Goal: Transaction & Acquisition: Purchase product/service

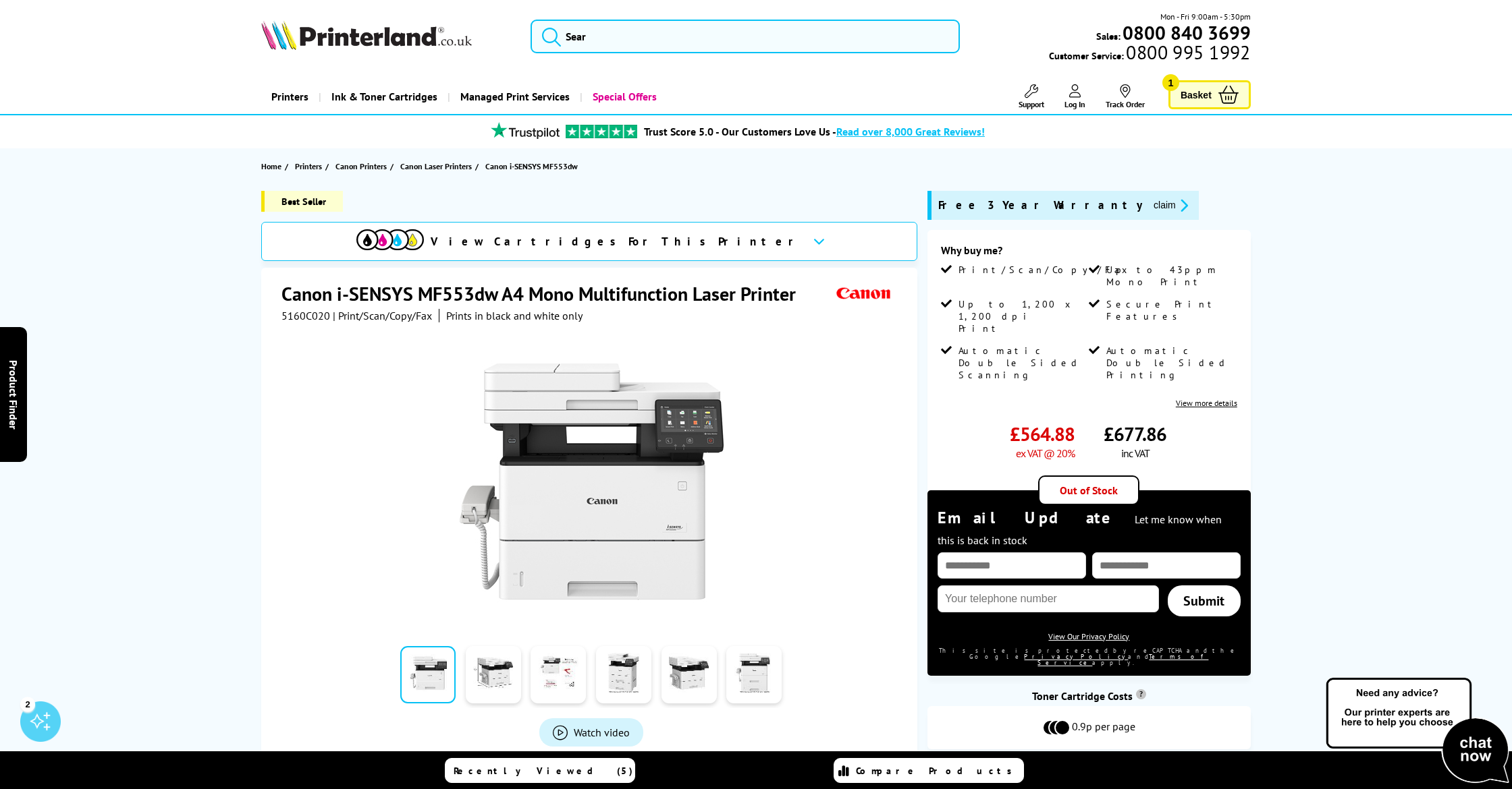
click at [1072, 475] on div "Out of Stock" at bounding box center [1088, 490] width 101 height 30
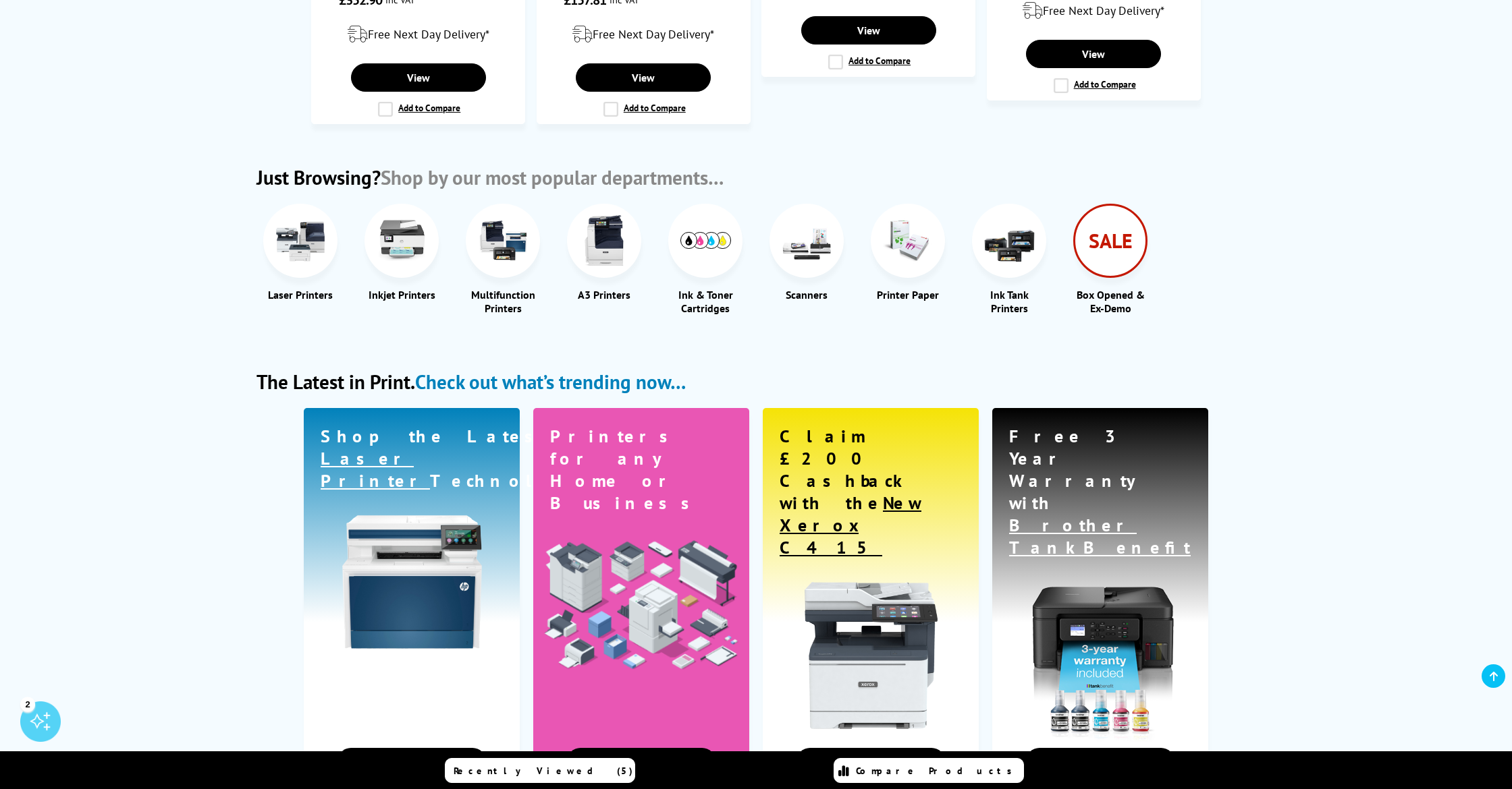
scroll to position [1410, 0]
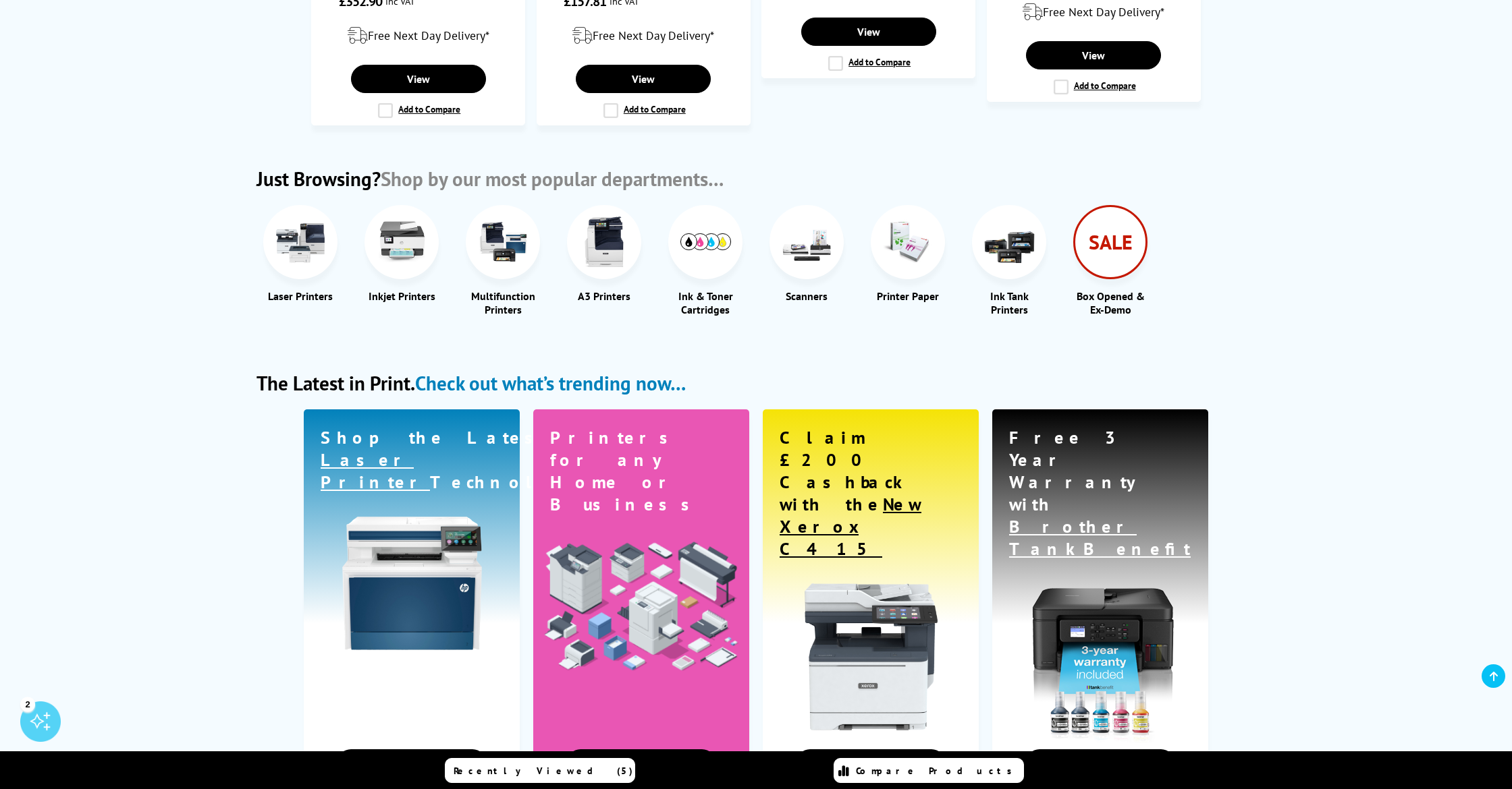
click at [309, 245] on img at bounding box center [300, 242] width 51 height 51
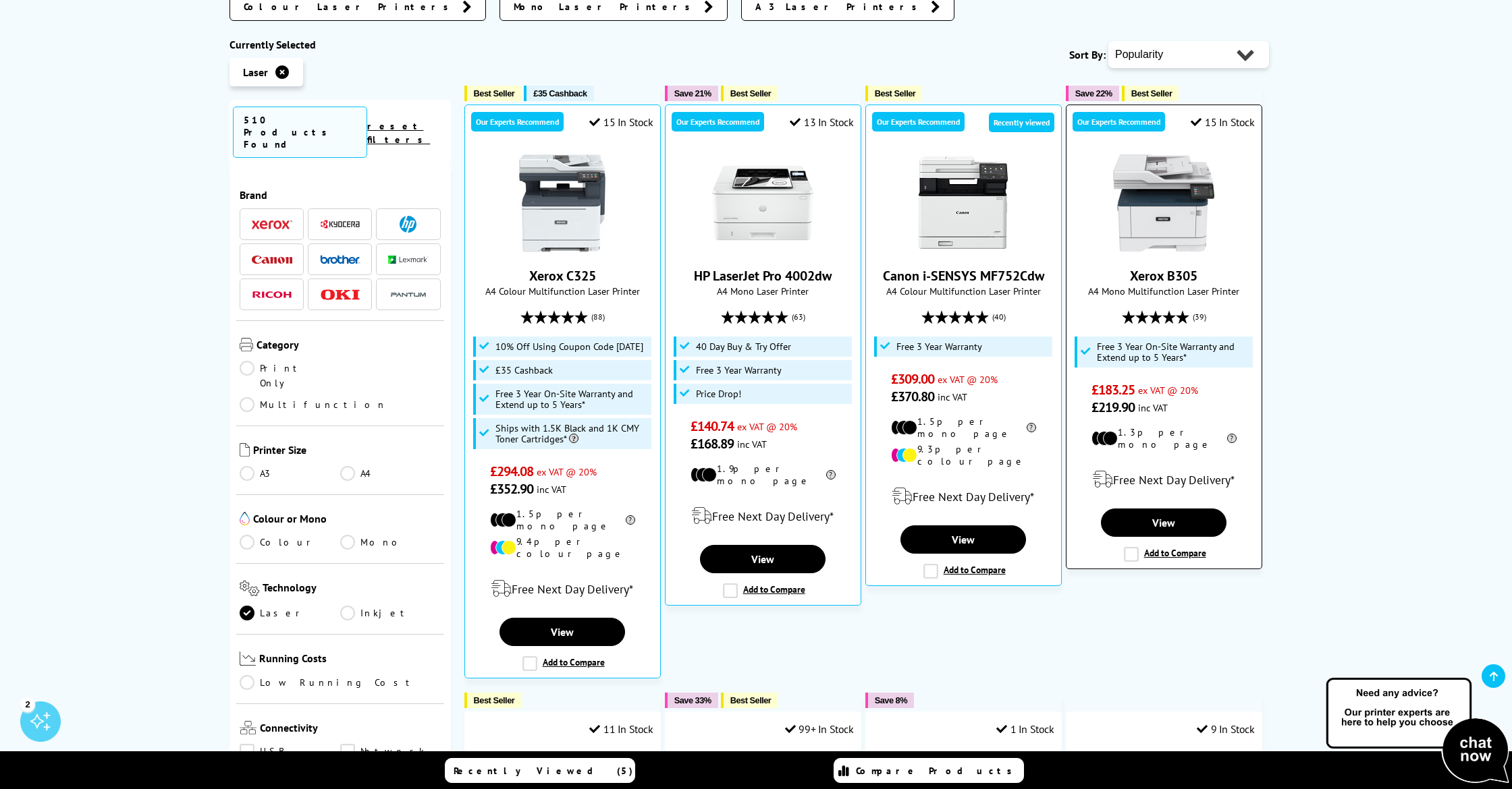
scroll to position [312, 0]
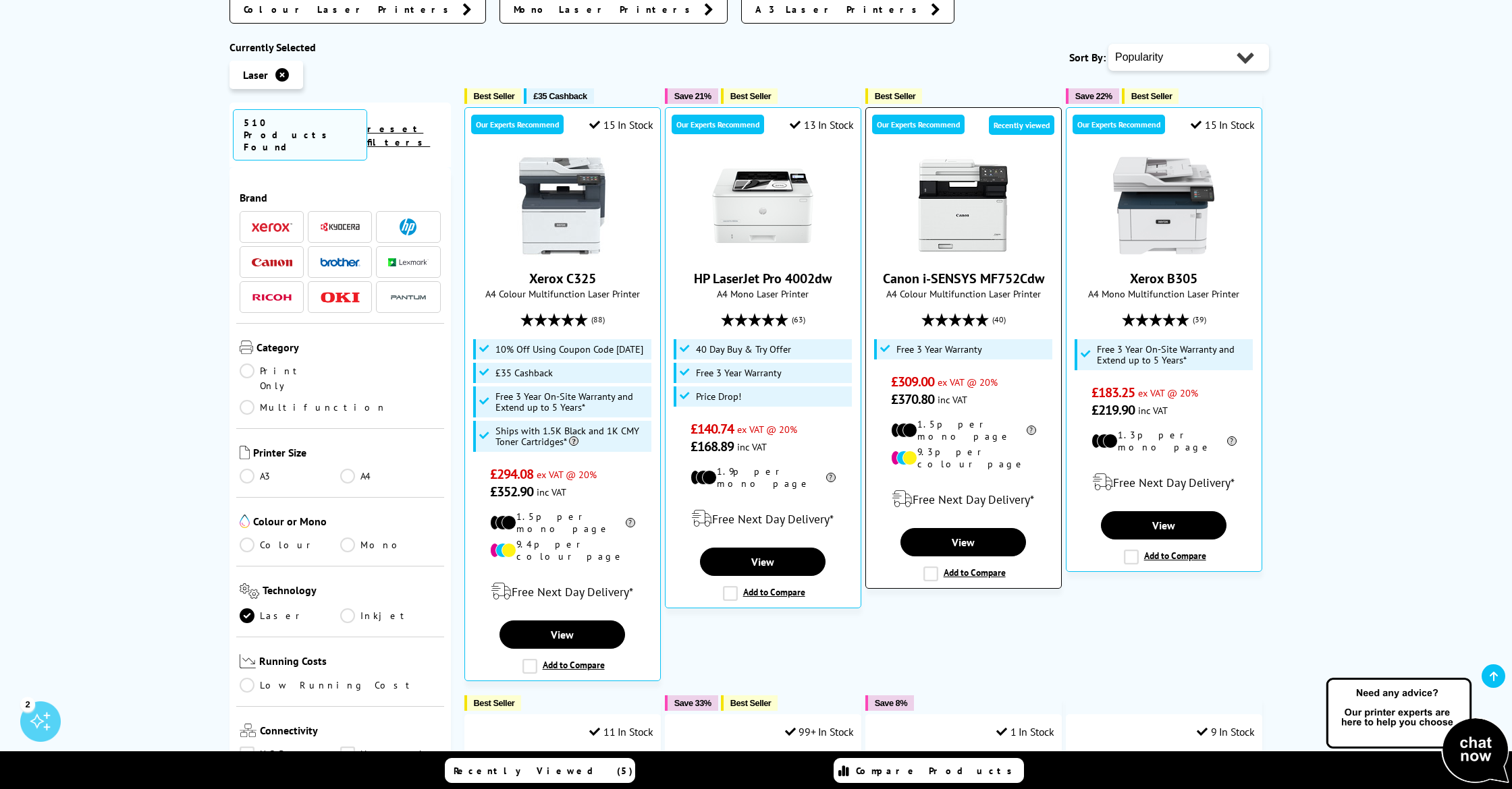
click at [960, 275] on link "Canon i-SENSYS MF752Cdw" at bounding box center [963, 279] width 161 height 18
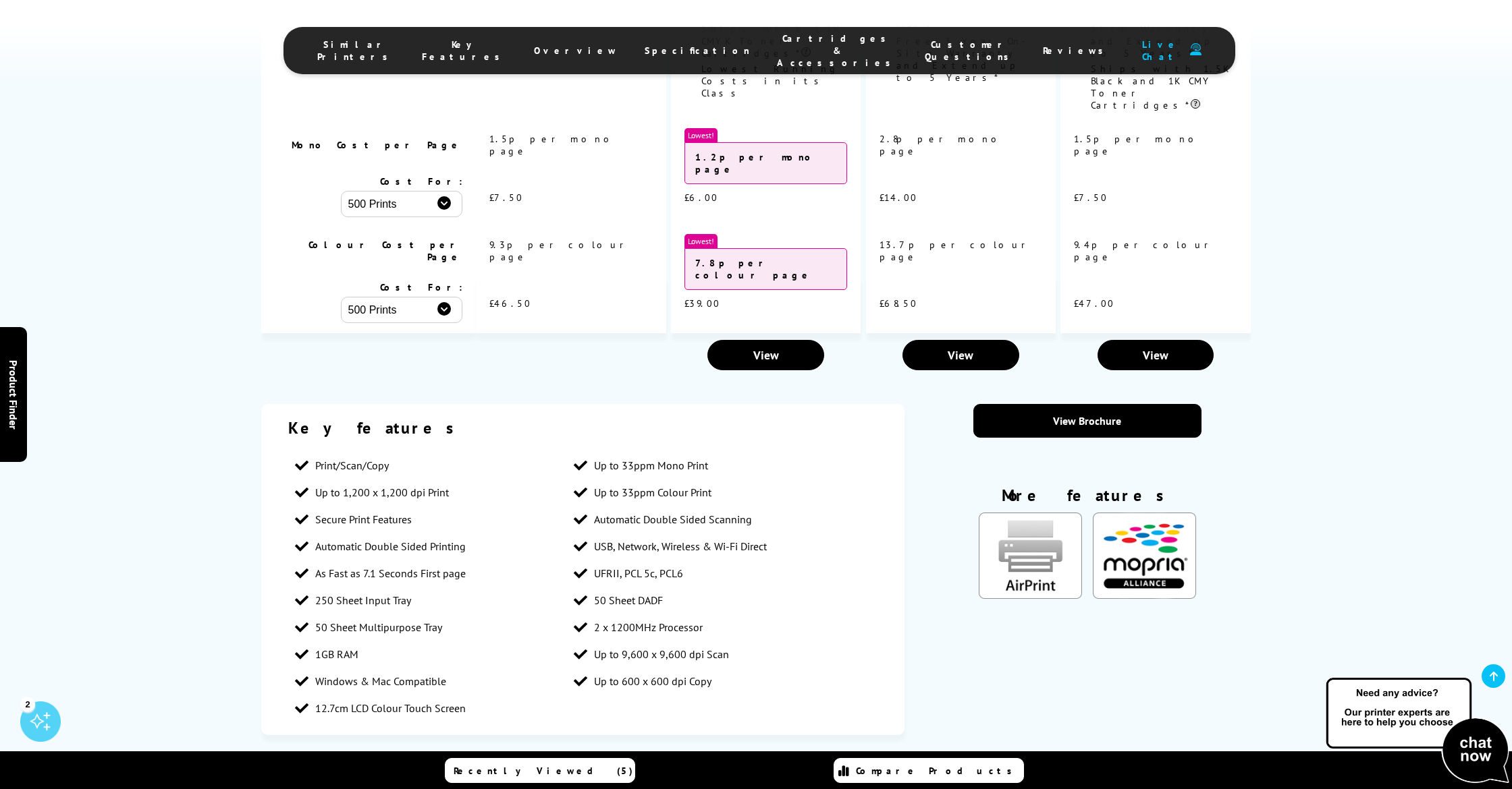
scroll to position [1529, 0]
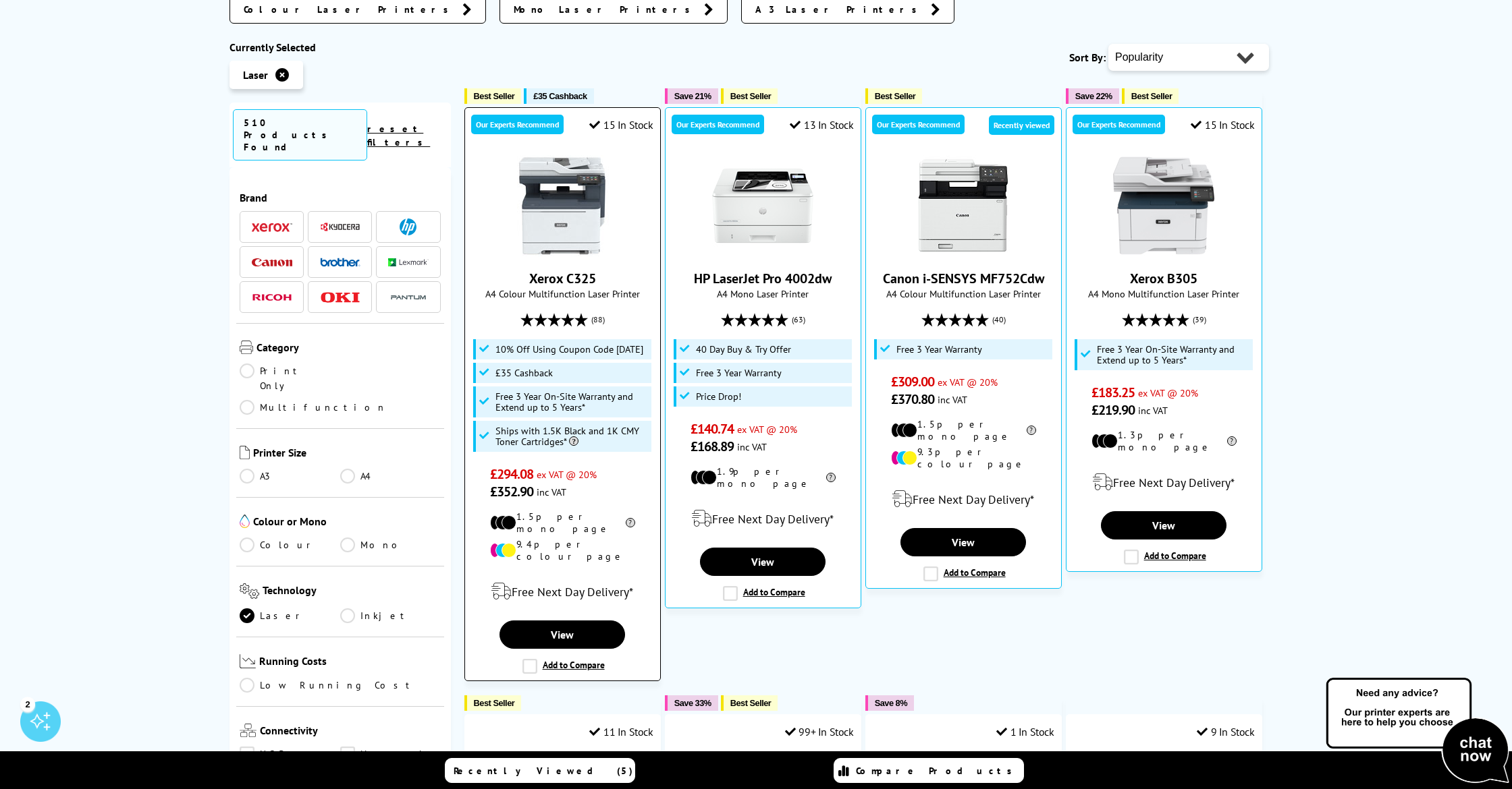
click at [554, 210] on img at bounding box center [562, 205] width 101 height 101
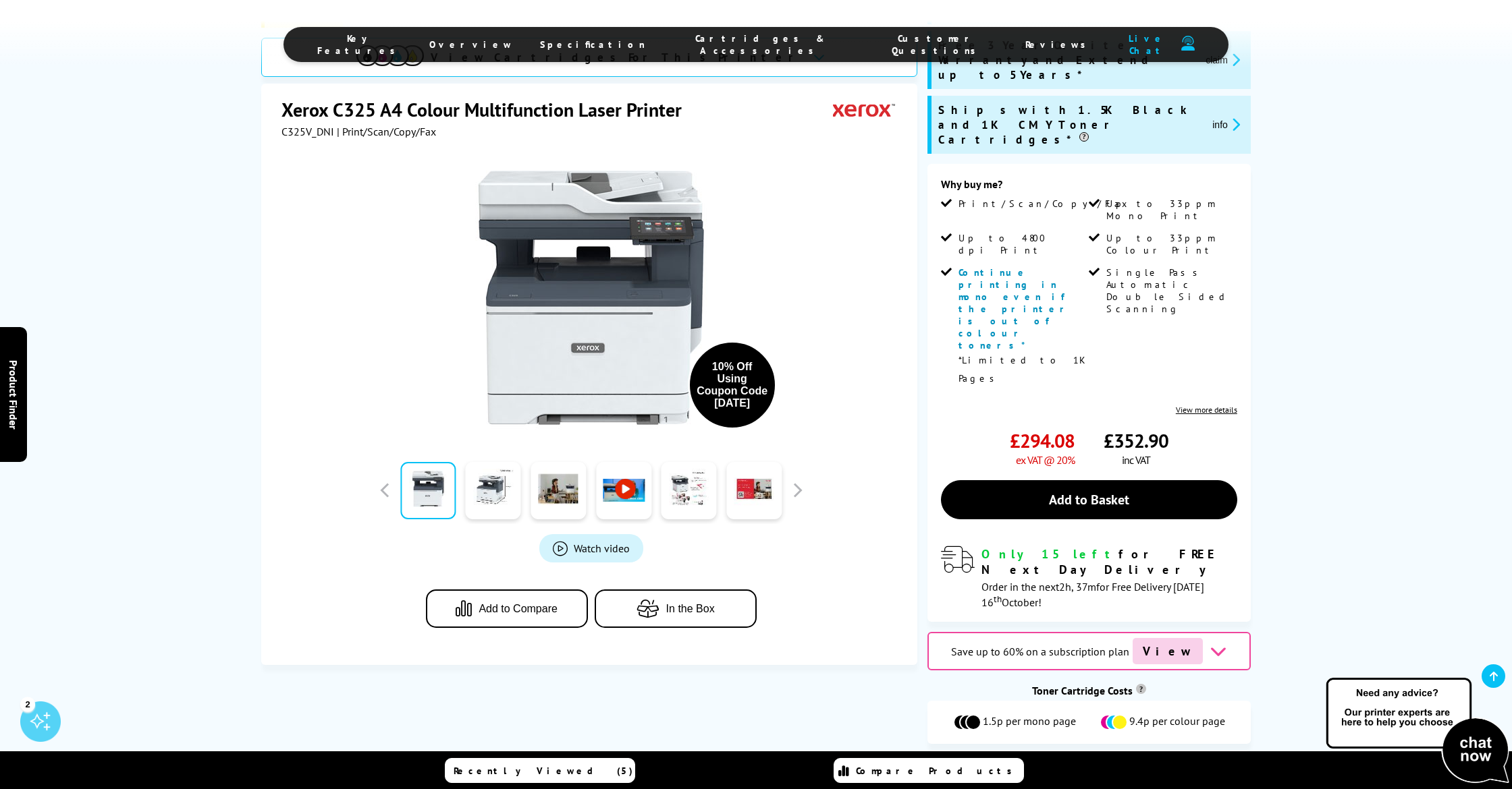
scroll to position [280, 0]
click at [501, 492] on link at bounding box center [493, 490] width 55 height 58
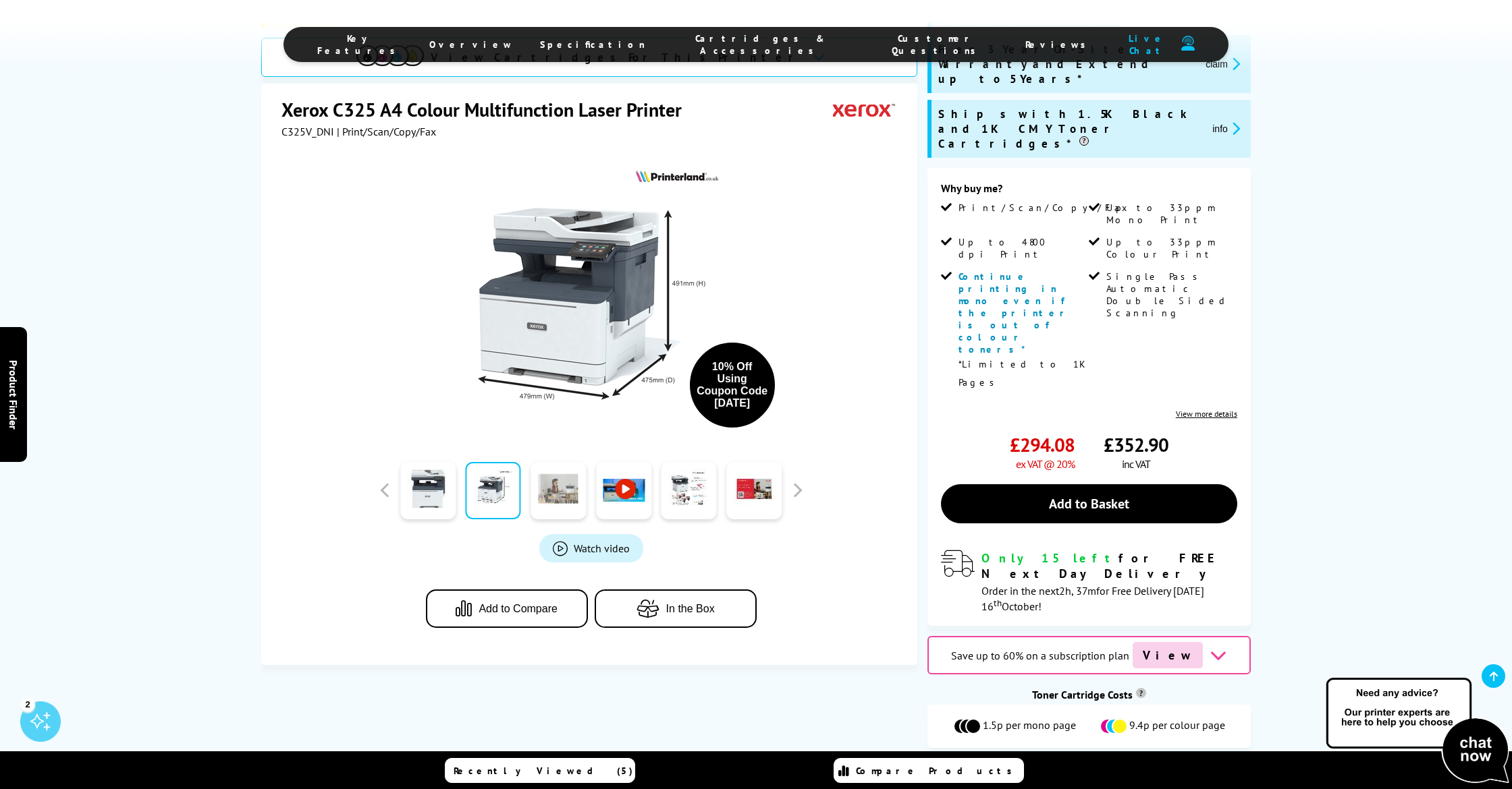
click at [535, 495] on link at bounding box center [558, 490] width 55 height 58
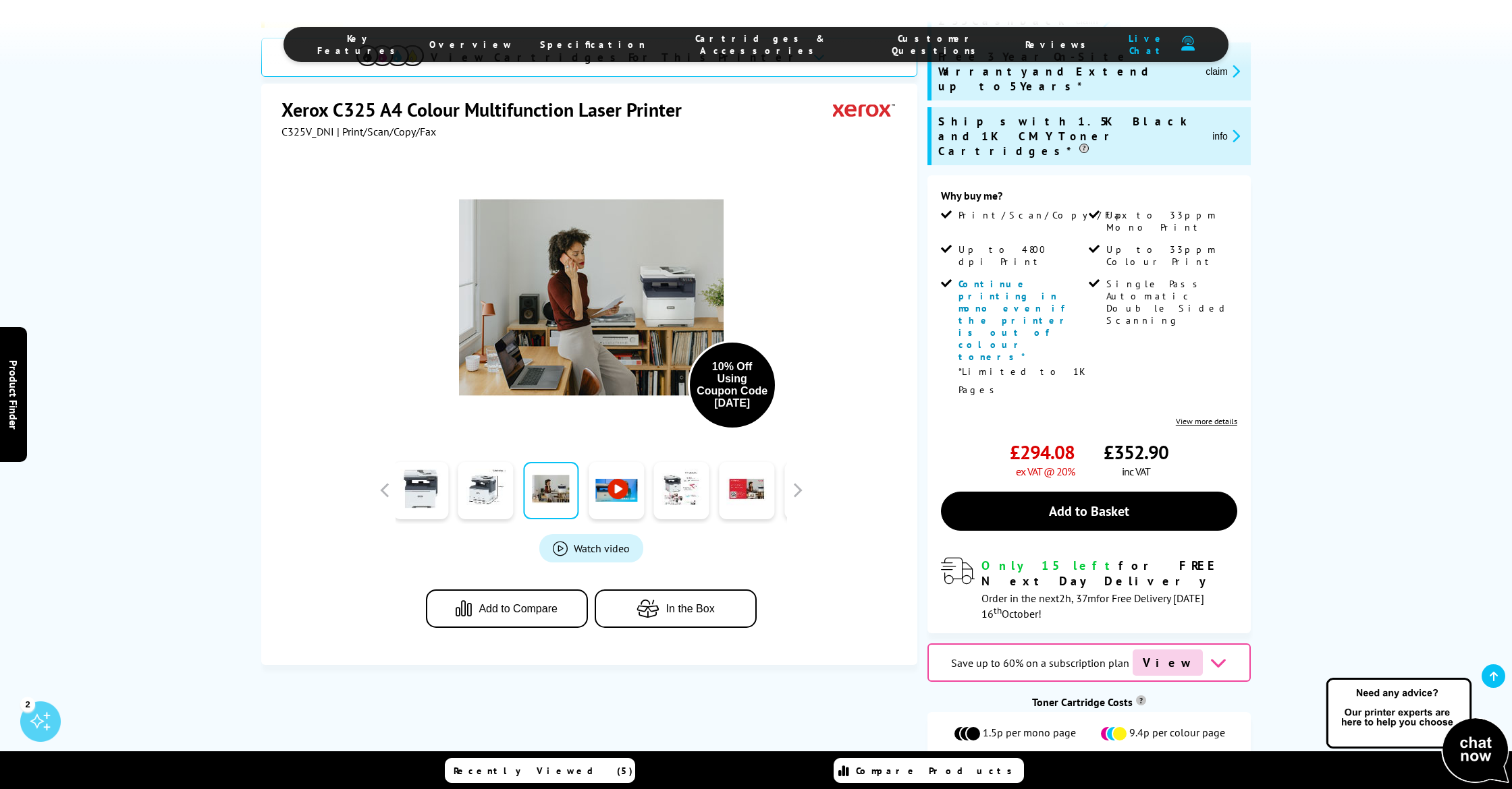
click at [580, 503] on div at bounding box center [551, 490] width 65 height 68
click at [600, 505] on link at bounding box center [615, 490] width 55 height 58
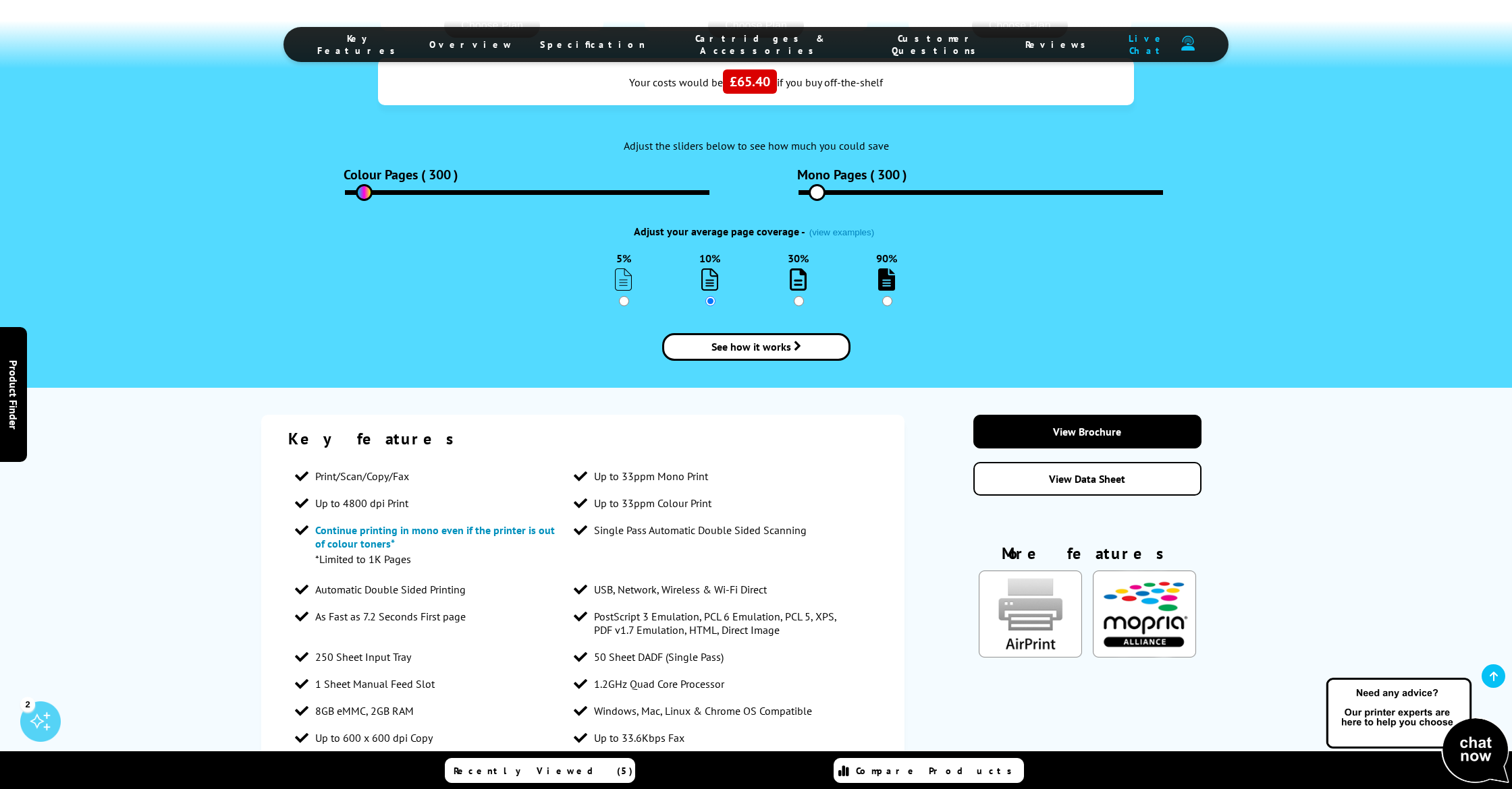
scroll to position [1942, 0]
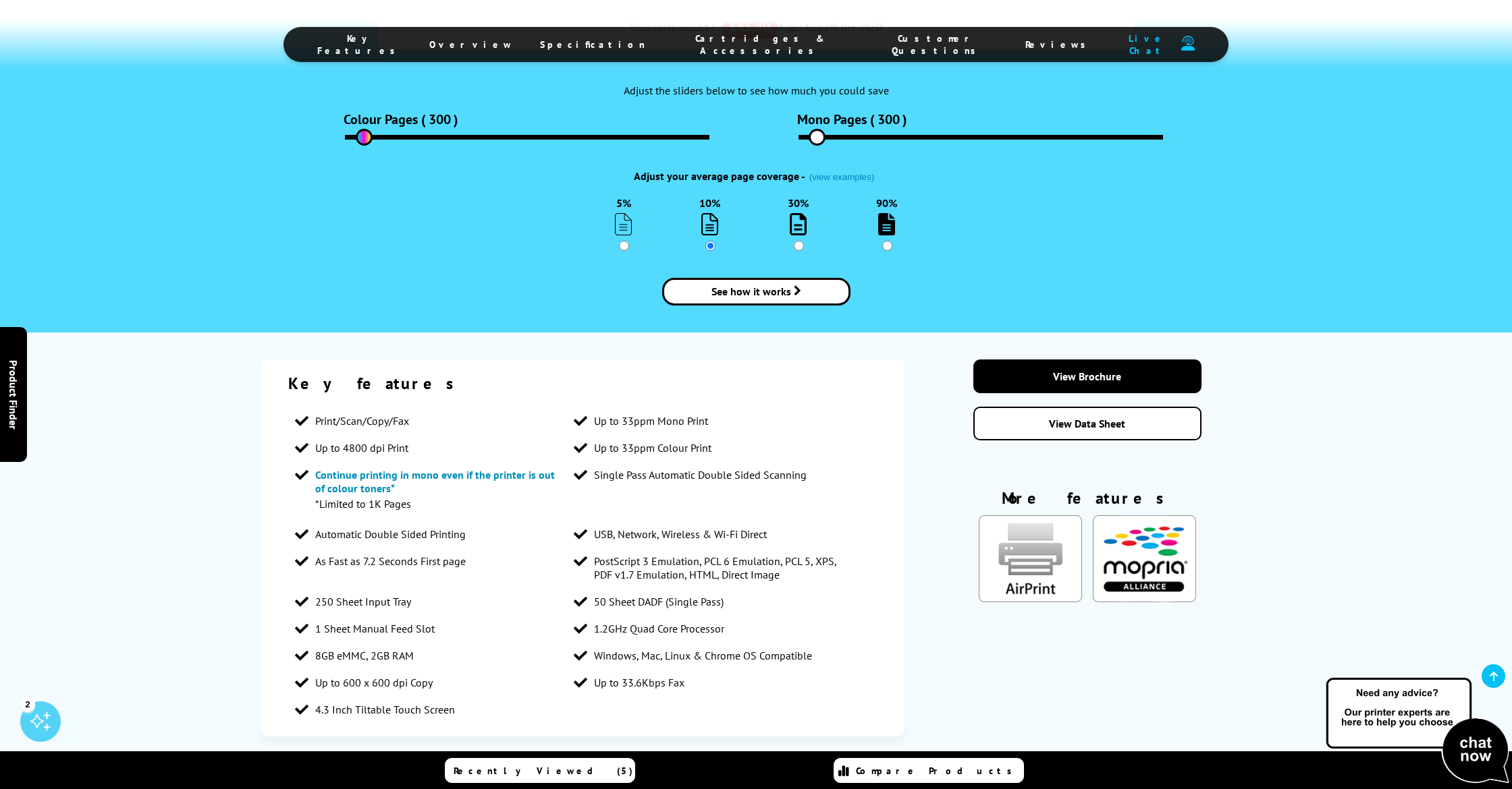
click at [389, 468] on span "Continue printing in mono even if the printer is out of colour toners*" at bounding box center [435, 481] width 239 height 27
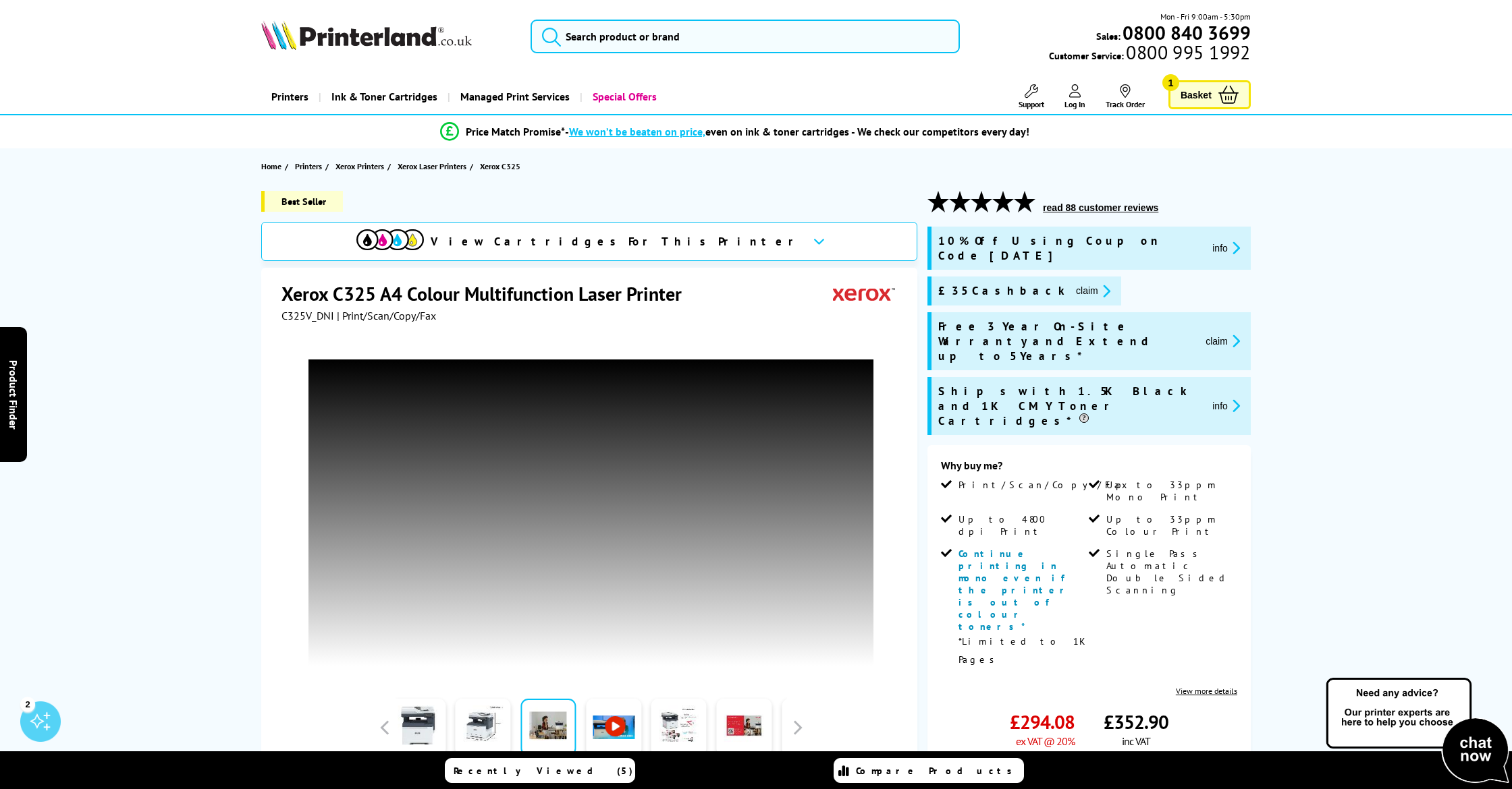
scroll to position [0, 0]
click at [1071, 761] on link "Add to Basket" at bounding box center [1088, 781] width 296 height 39
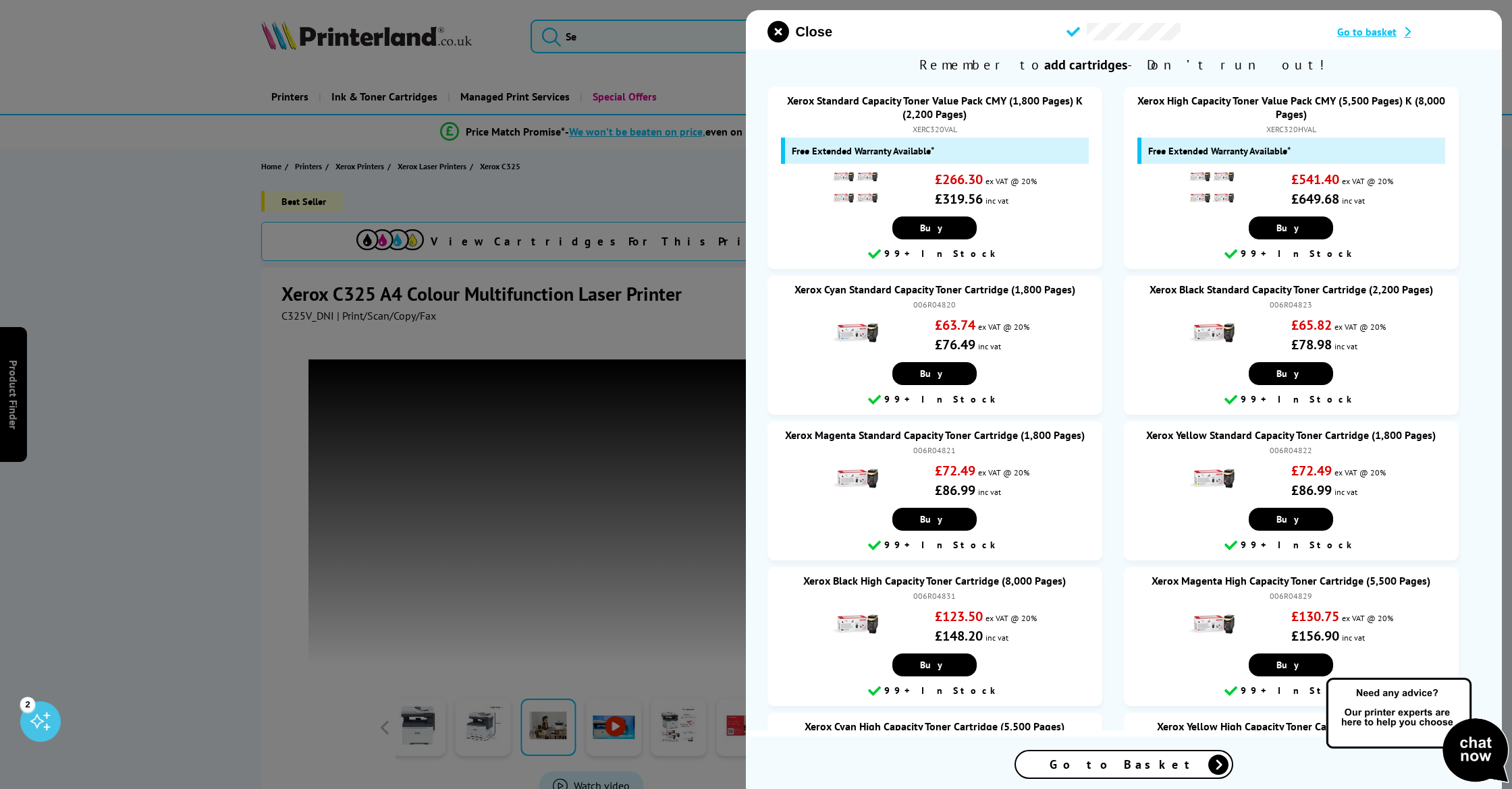
click at [1364, 33] on span "Go to basket" at bounding box center [1367, 32] width 59 height 13
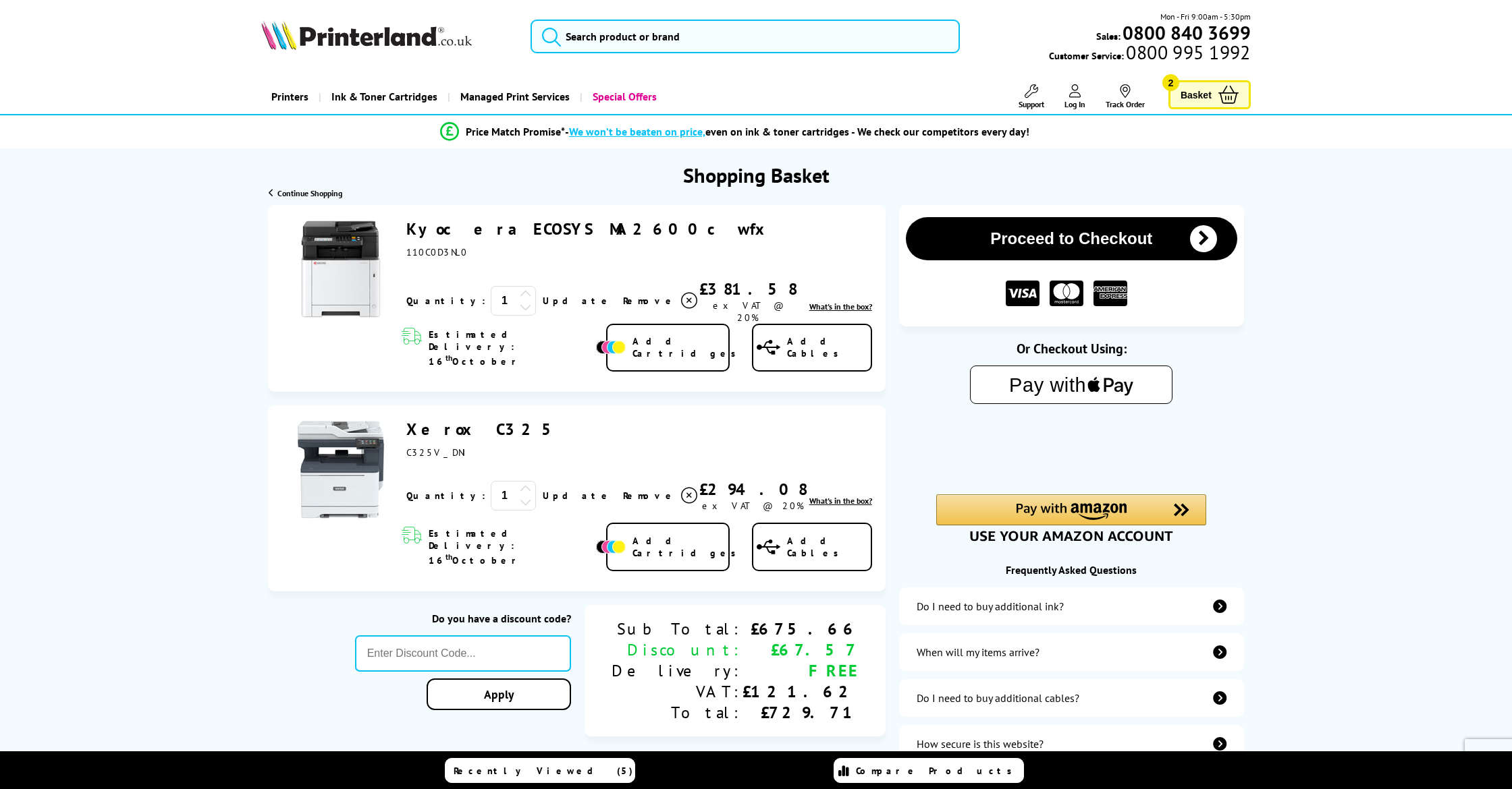
click at [681, 293] on icon at bounding box center [688, 300] width 16 height 16
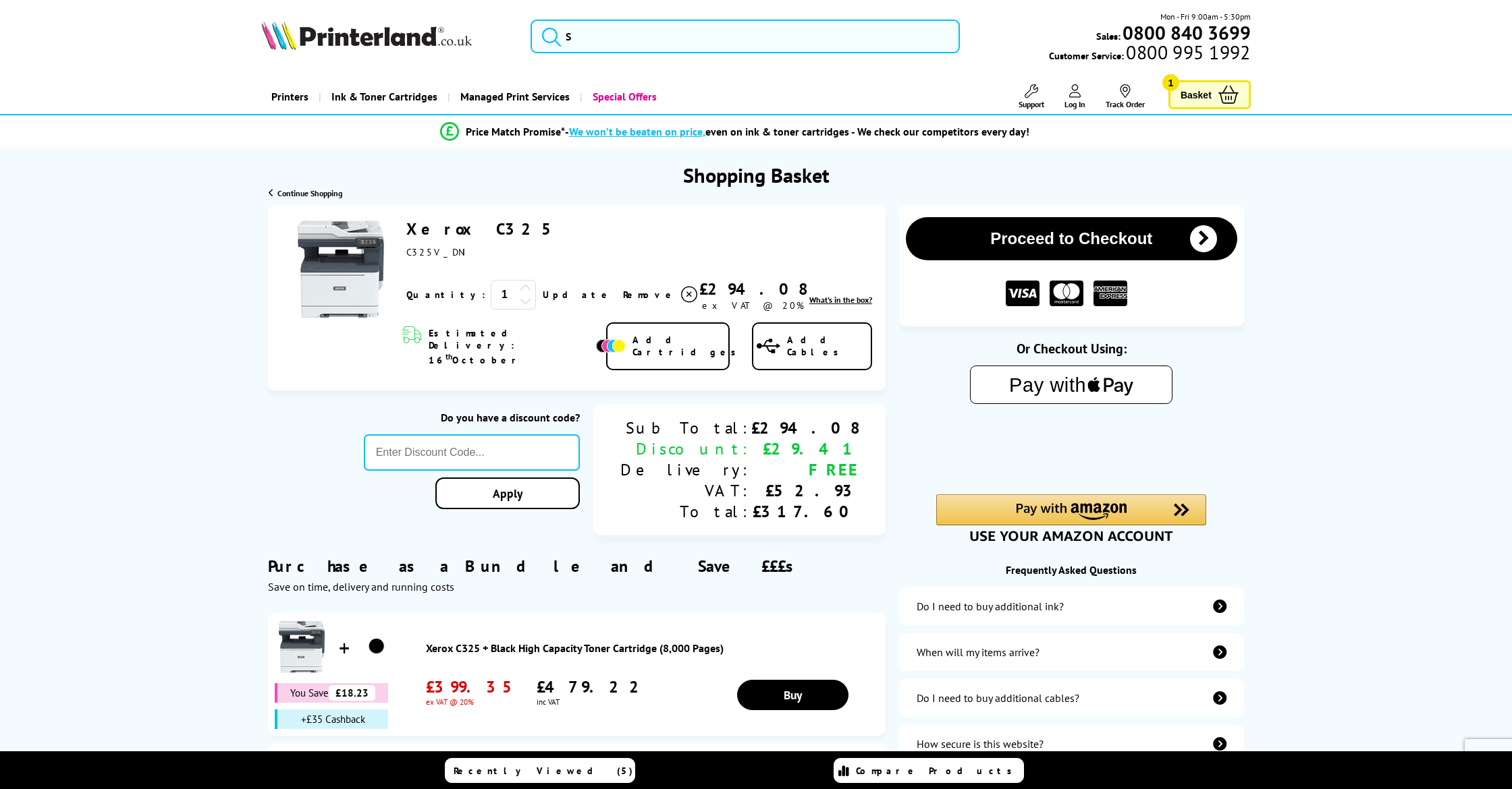
click at [421, 227] on link "Xerox C325" at bounding box center [484, 229] width 156 height 21
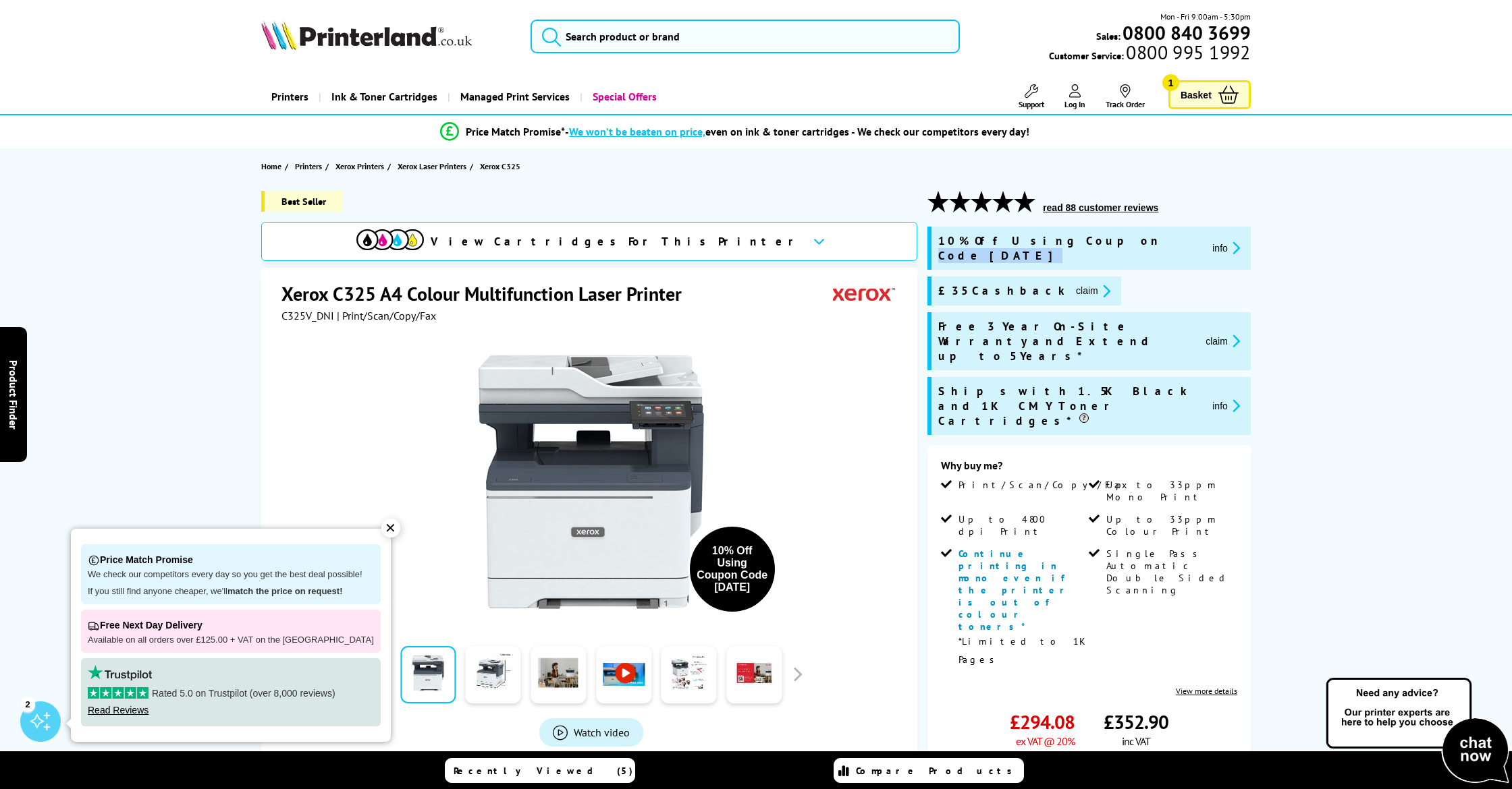
drag, startPoint x: 1053, startPoint y: 239, endPoint x: 1114, endPoint y: 239, distance: 61.0
click at [1121, 240] on div "10% Off Using Coupon Code OCT10 info" at bounding box center [1091, 249] width 305 height 30
click at [1202, 239] on span "info" at bounding box center [1222, 249] width 43 height 30
drag, startPoint x: 1114, startPoint y: 239, endPoint x: 1082, endPoint y: 239, distance: 32.0
click at [1082, 239] on div "10% Off Using Coupon Code OCT10 info" at bounding box center [1091, 249] width 305 height 30
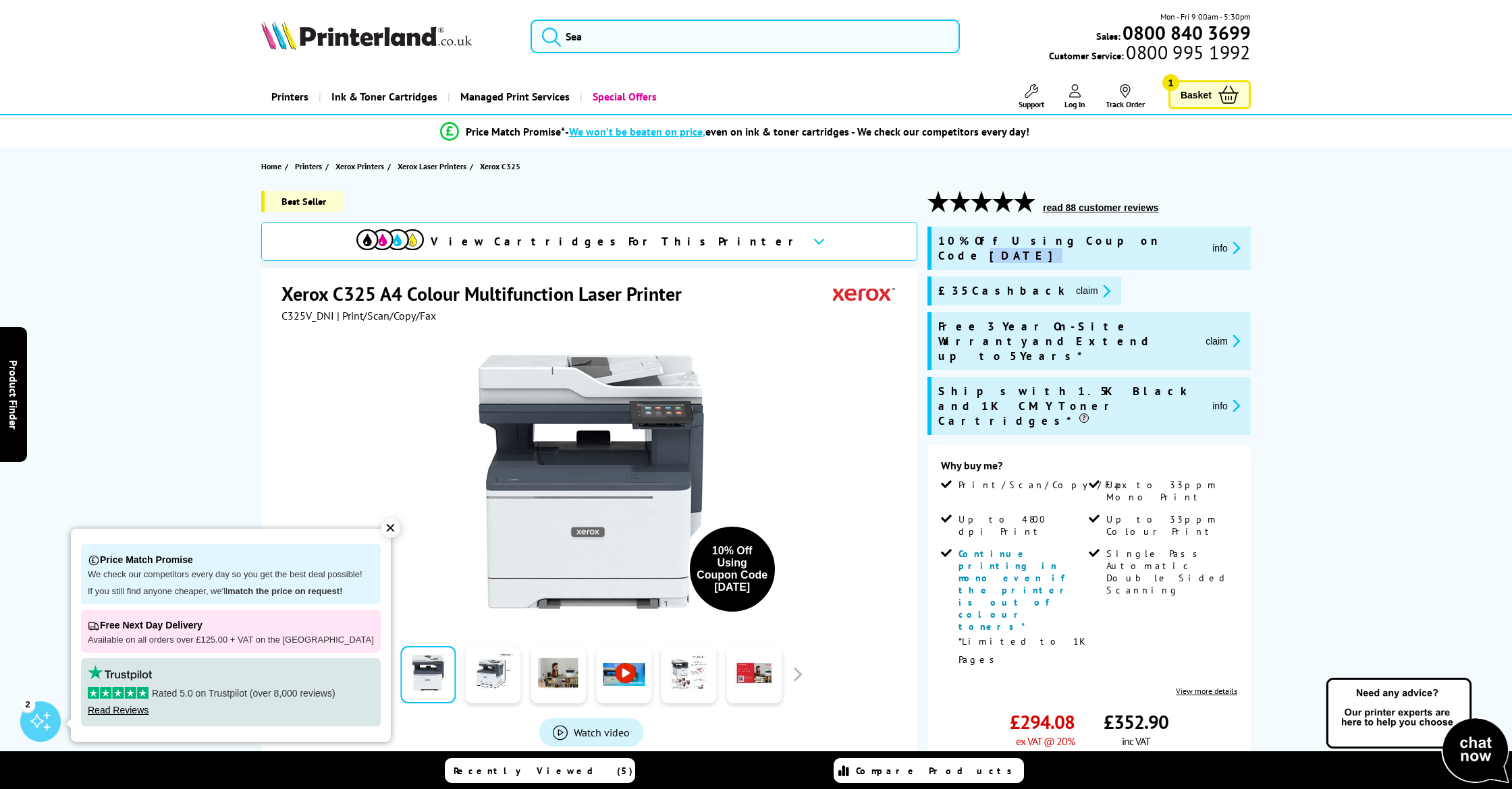
copy div "OCT10"
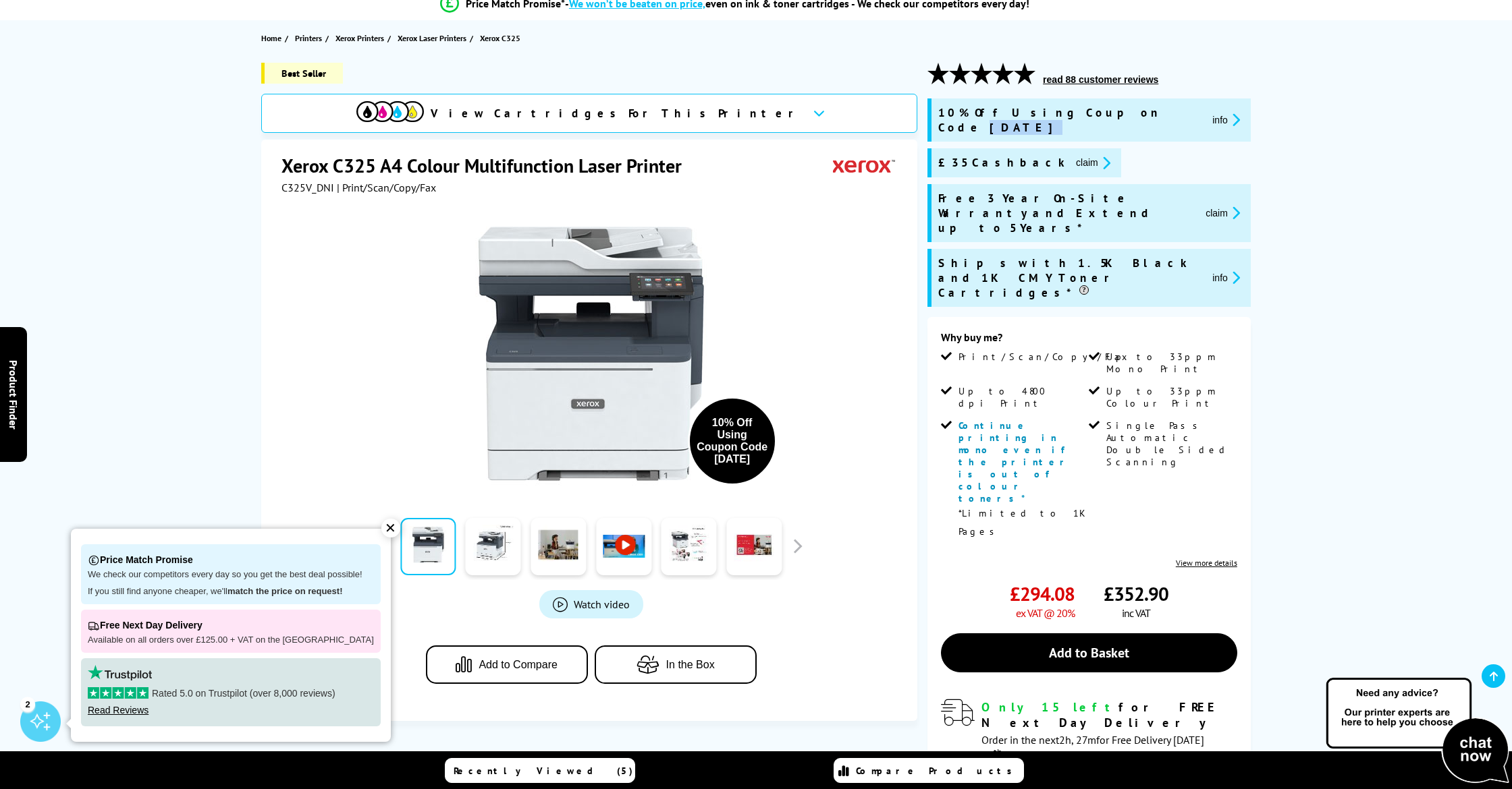
scroll to position [132, 0]
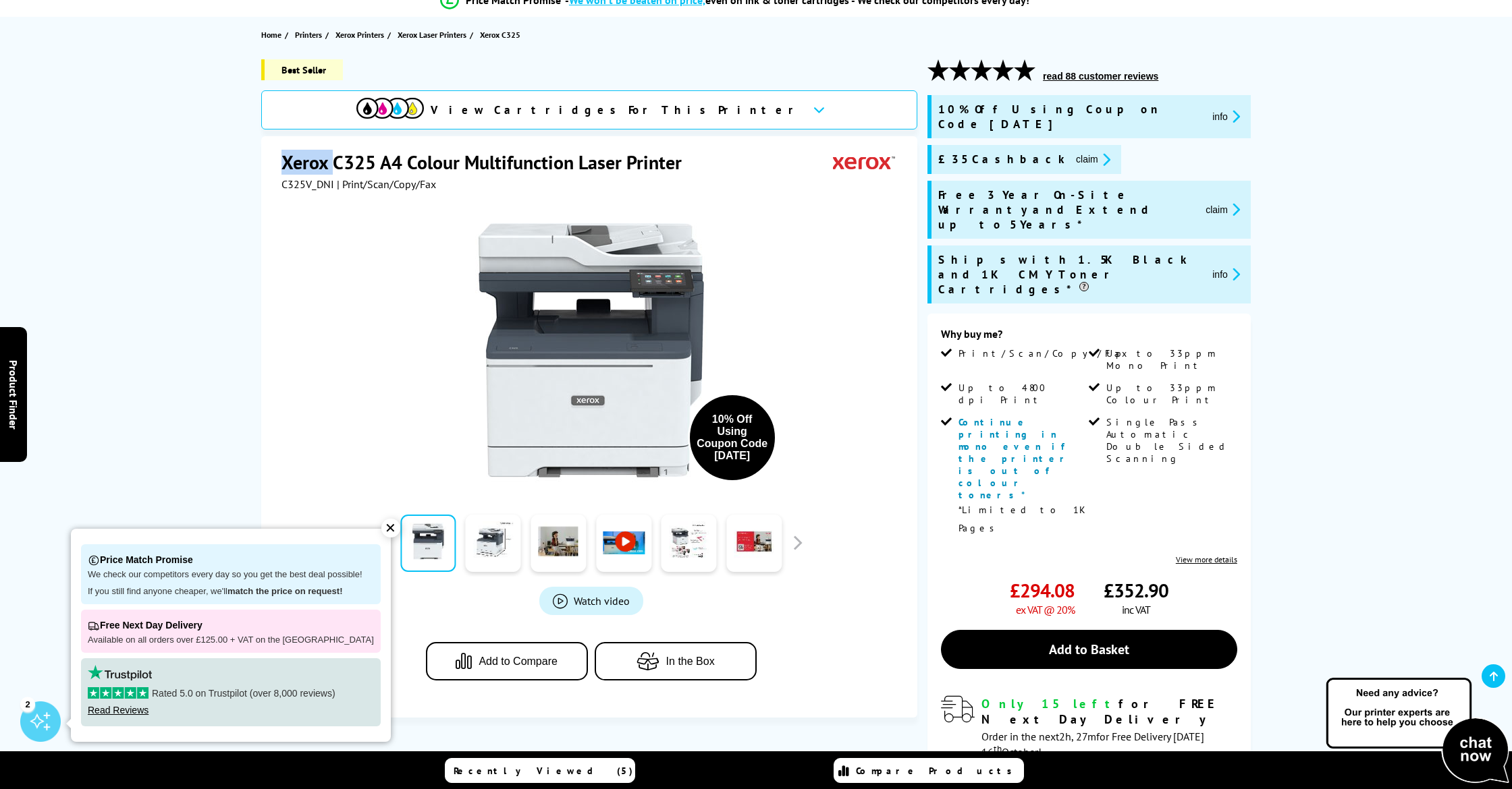
drag, startPoint x: 334, startPoint y: 168, endPoint x: 271, endPoint y: 158, distance: 63.8
click at [271, 158] on div "Xerox C325 A4 Colour Multifunction Laser Printer C325V_DNI | Print/Scan/Copy/Fa…" at bounding box center [589, 426] width 656 height 581
copy h1 "Xerox"
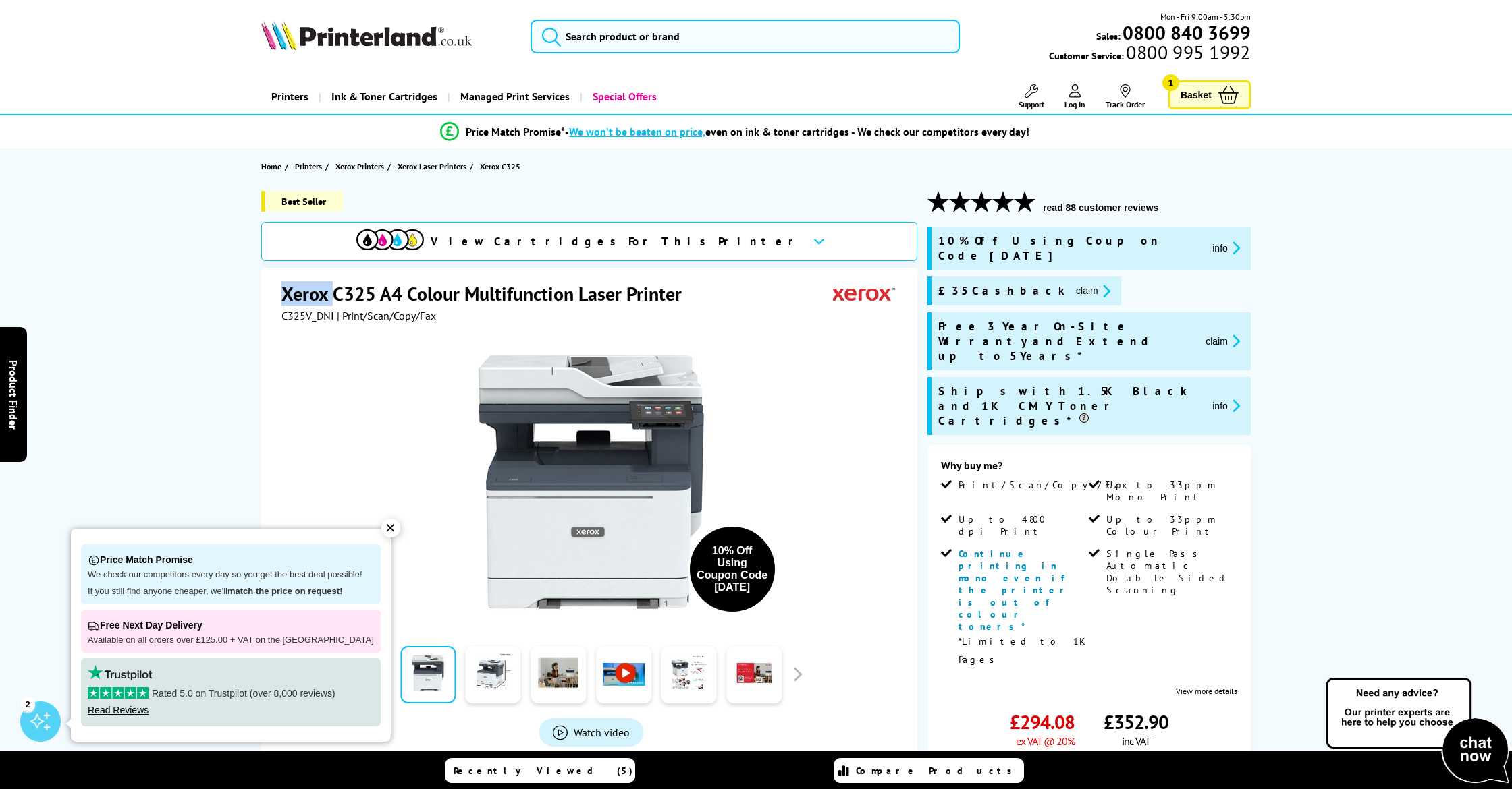
scroll to position [0, 0]
click at [692, 43] on input "search" at bounding box center [745, 36] width 429 height 33
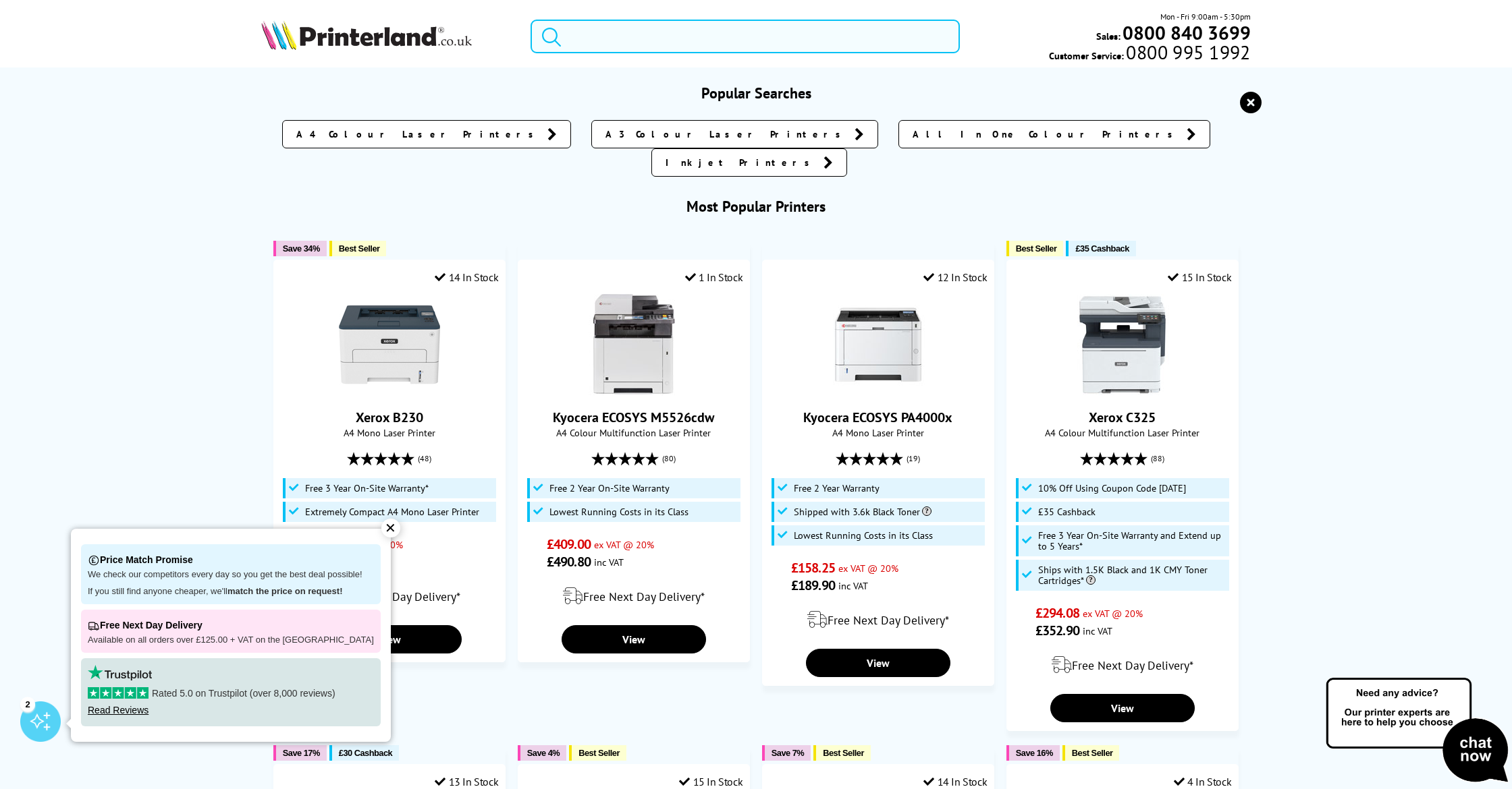
paste input "Xerox"
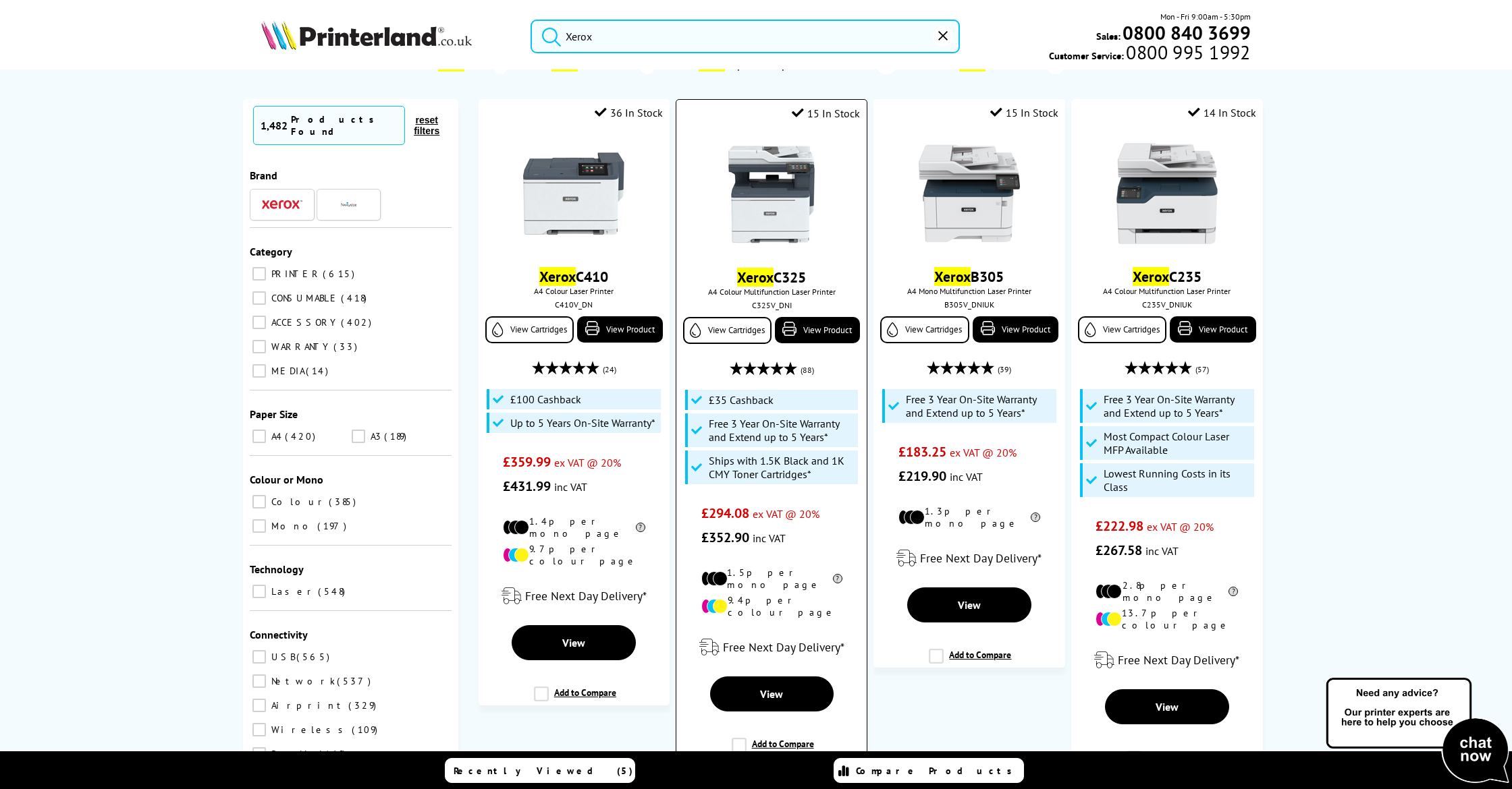
scroll to position [33, 0]
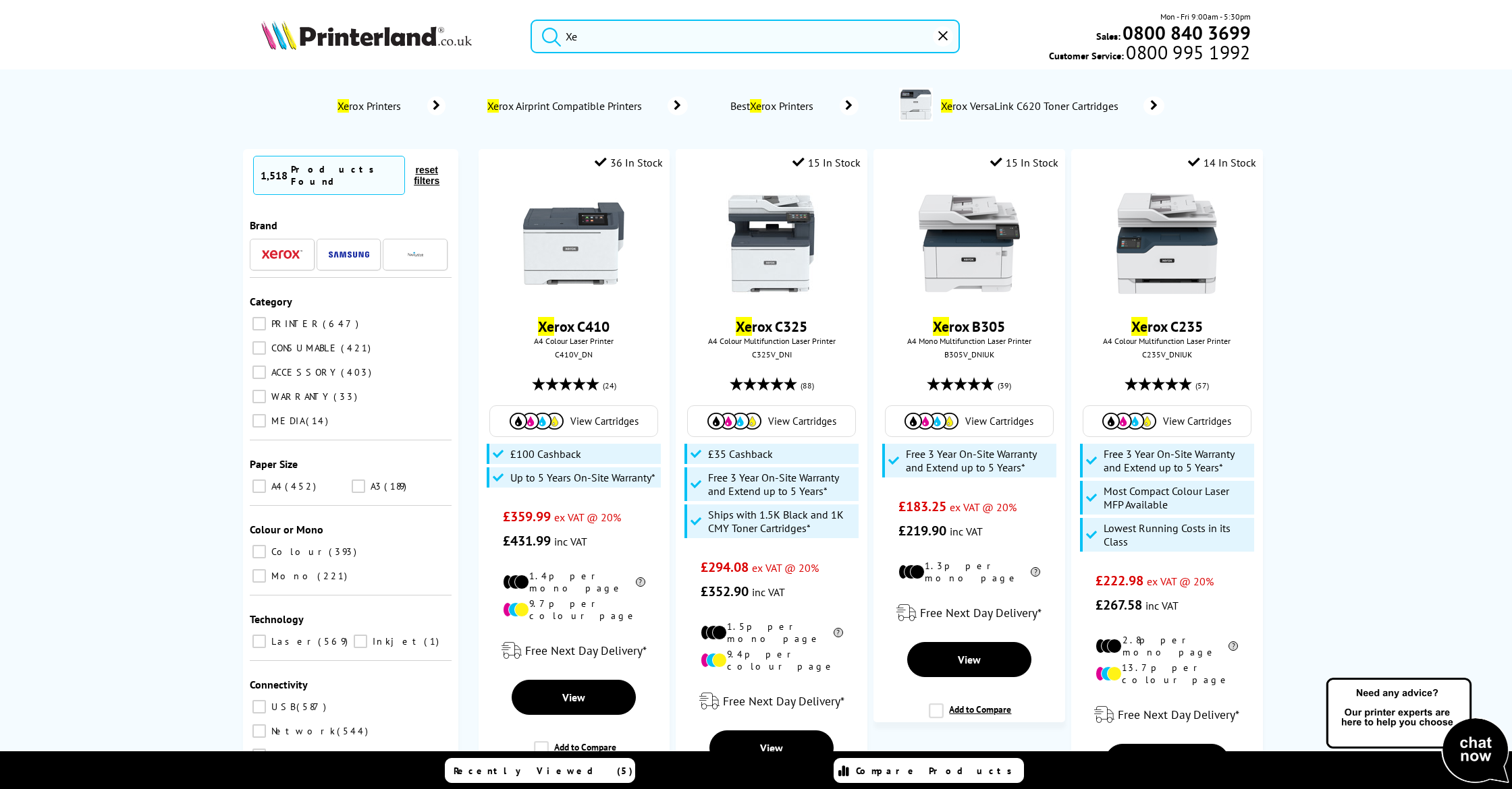
type input "X"
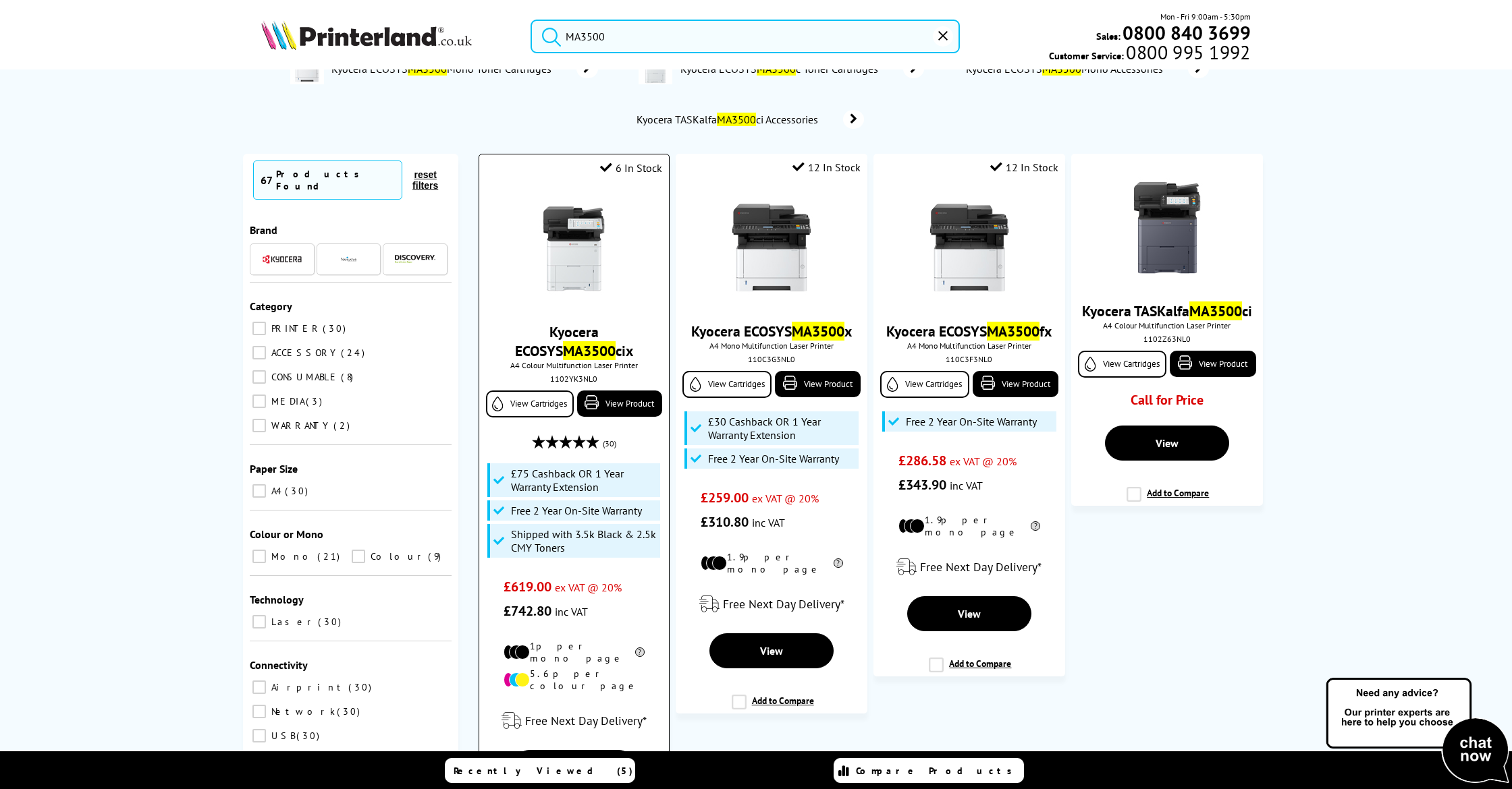
type input "MA3500"
click at [587, 312] on div "Kyocera ECOSYS MA3500 cix A4 Colour Multifunction Laser Printer 1102YK3NL0 View…" at bounding box center [573, 405] width 176 height 439
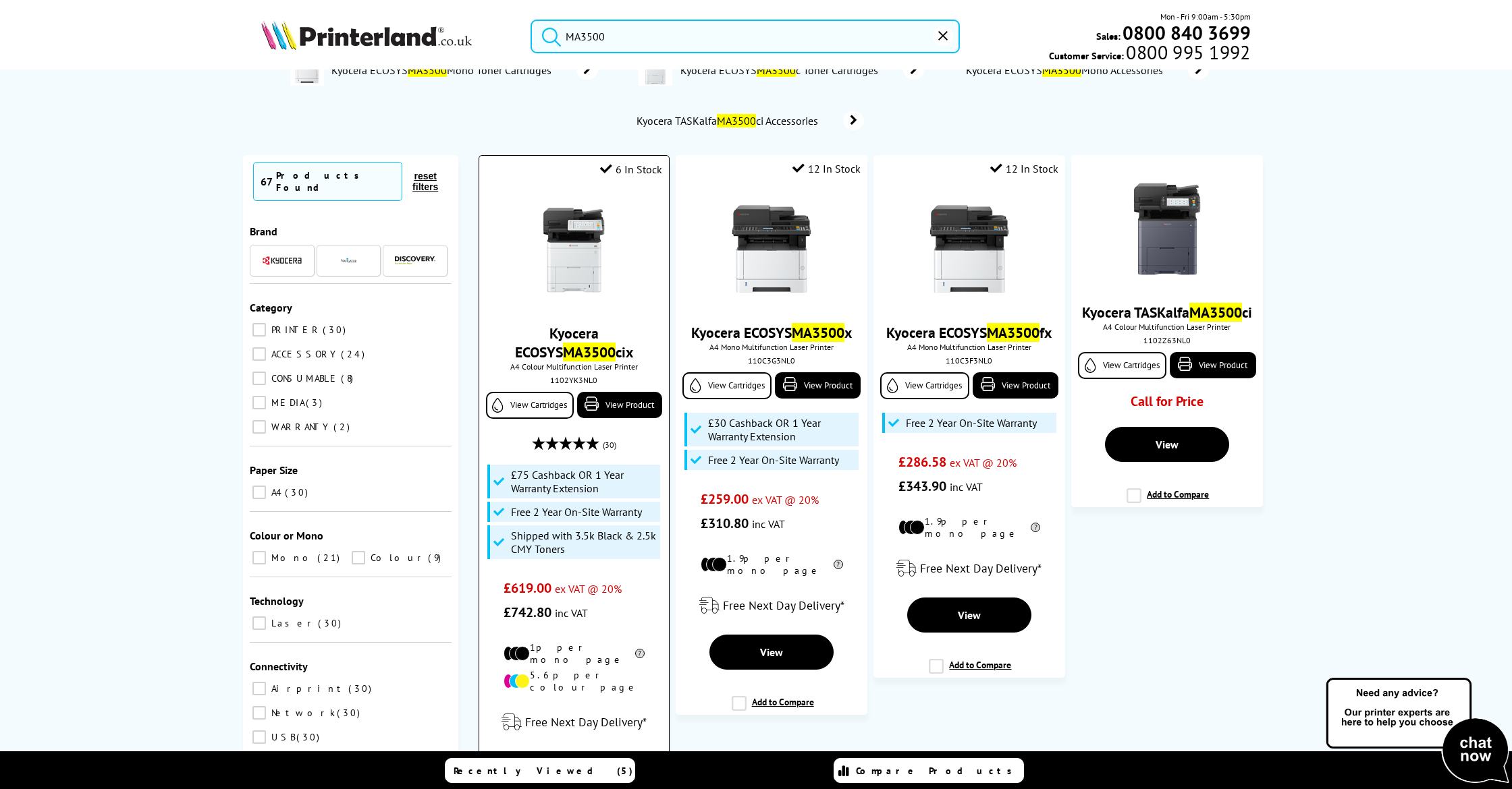
click at [582, 334] on link "Kyocera ECOSYS MA3500 cix" at bounding box center [574, 342] width 118 height 38
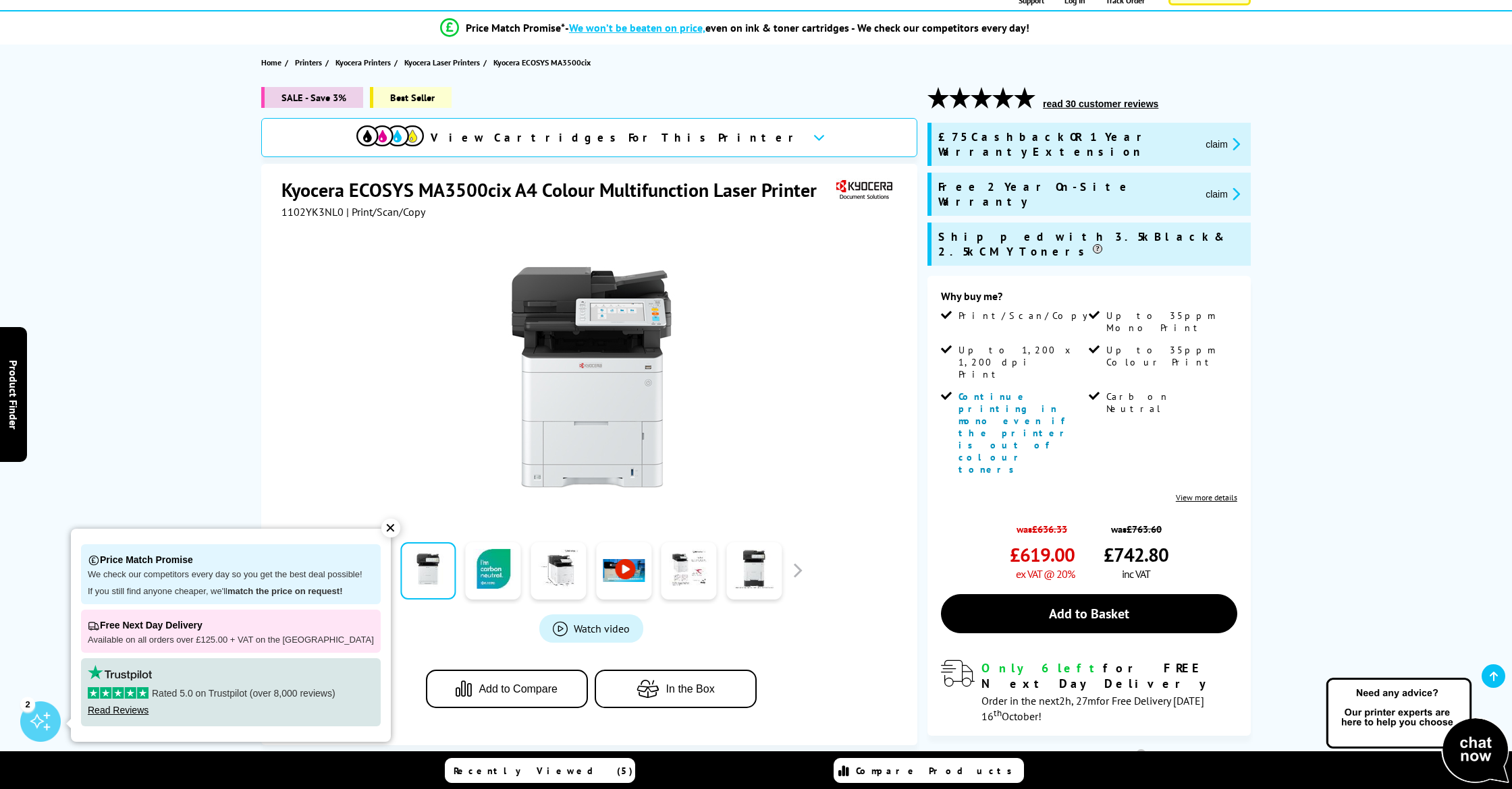
scroll to position [131, 0]
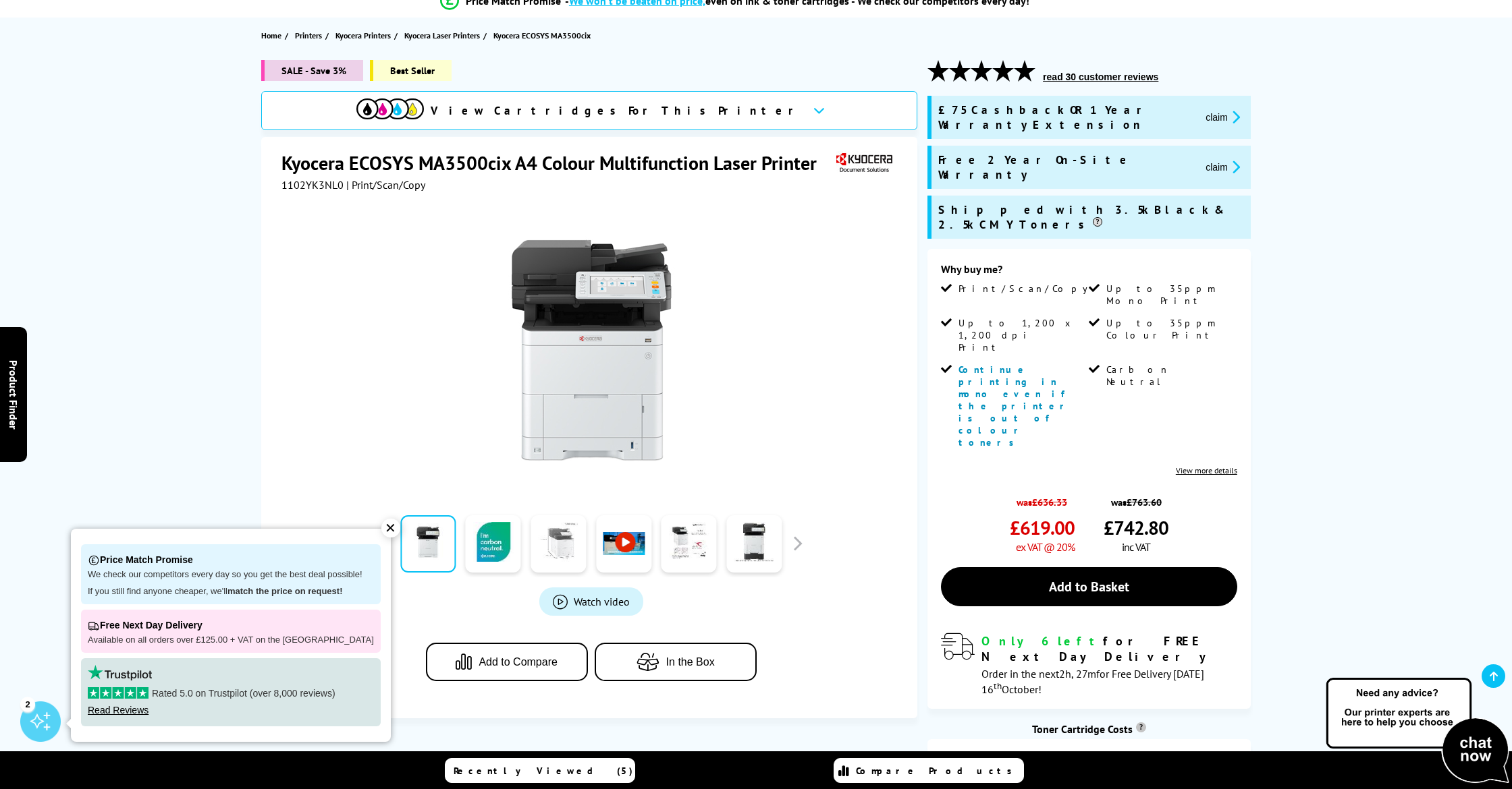
click at [554, 538] on link at bounding box center [558, 544] width 55 height 58
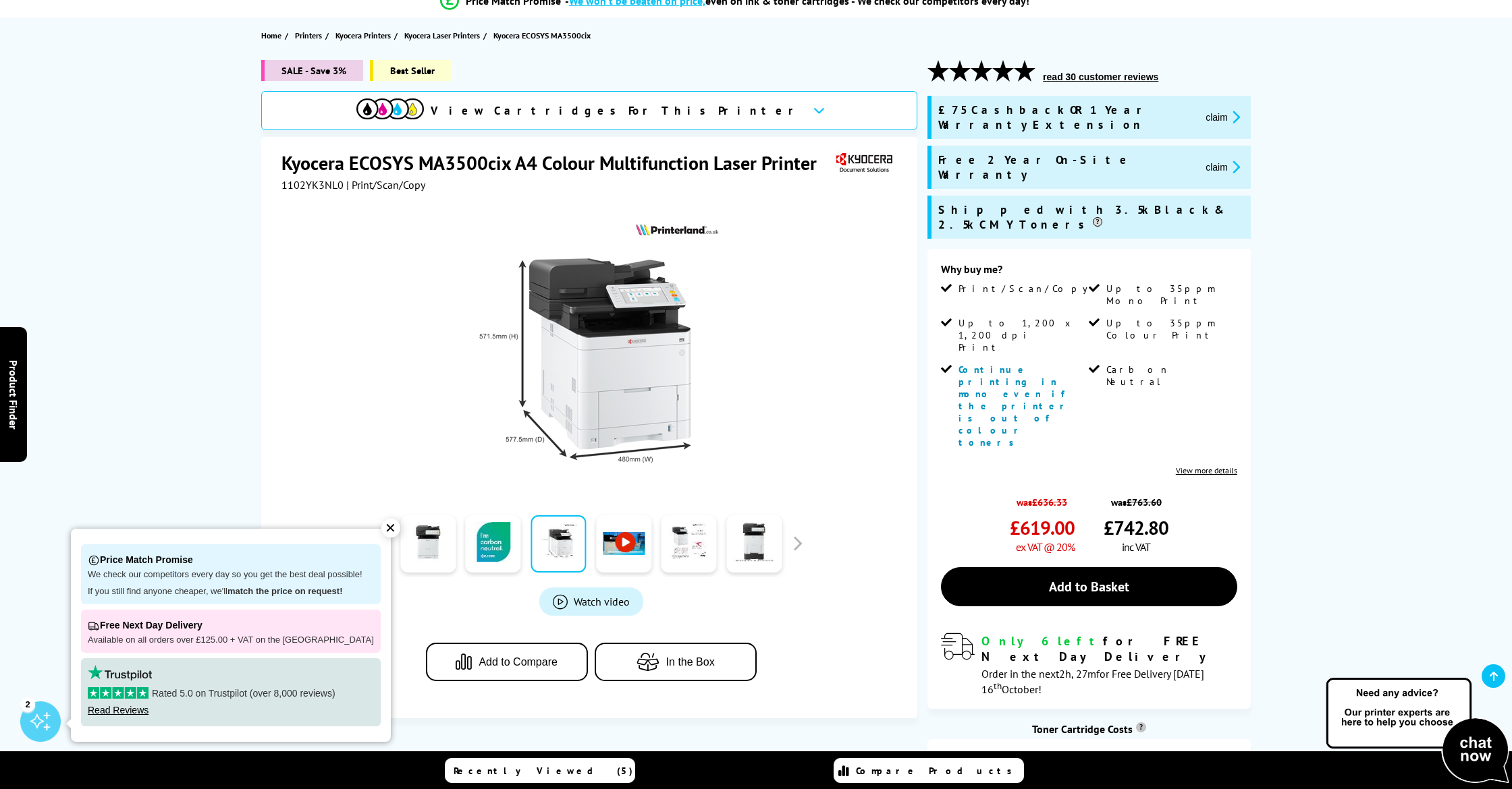
click at [622, 539] on link at bounding box center [623, 544] width 55 height 58
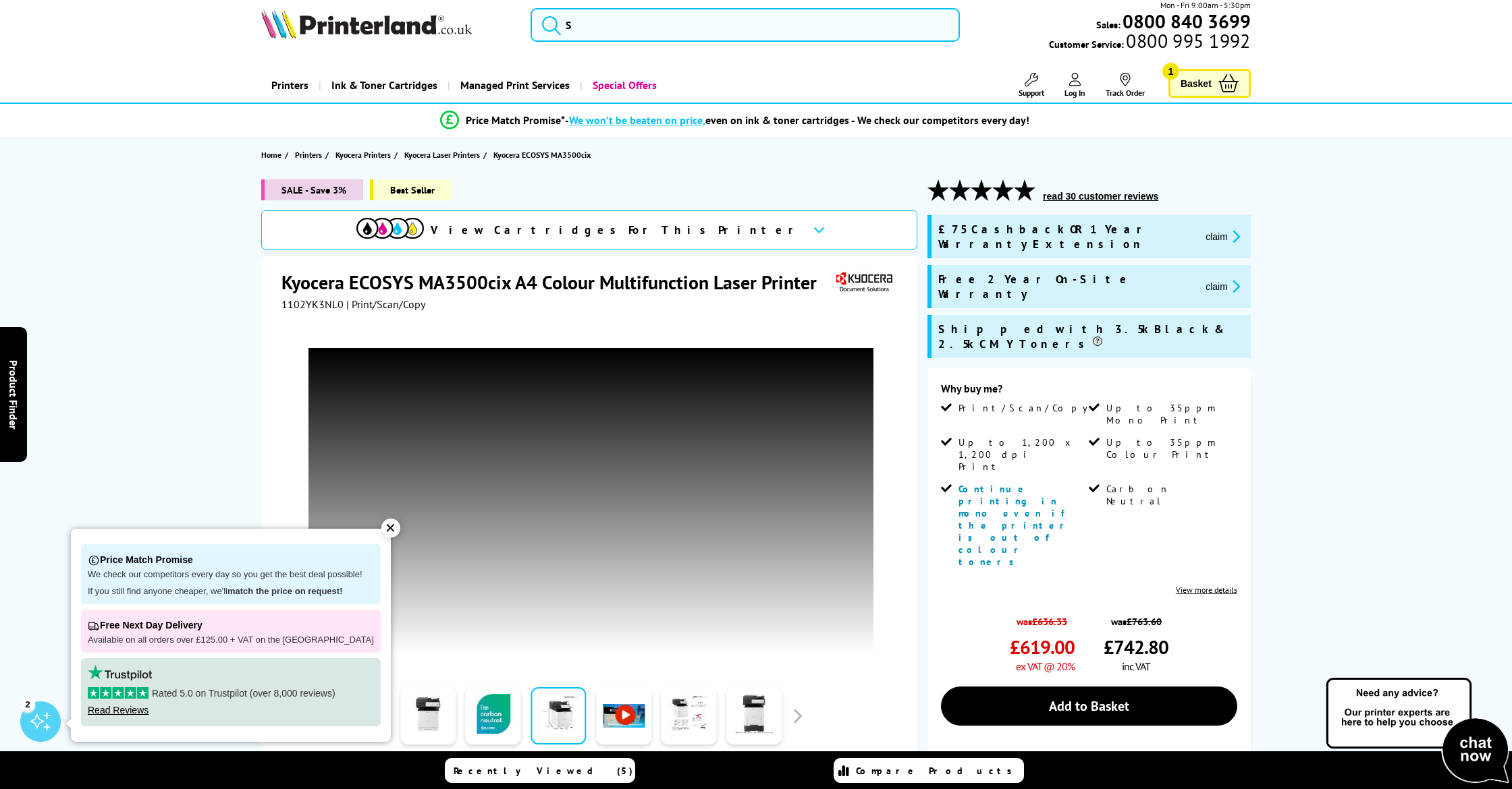
scroll to position [0, 0]
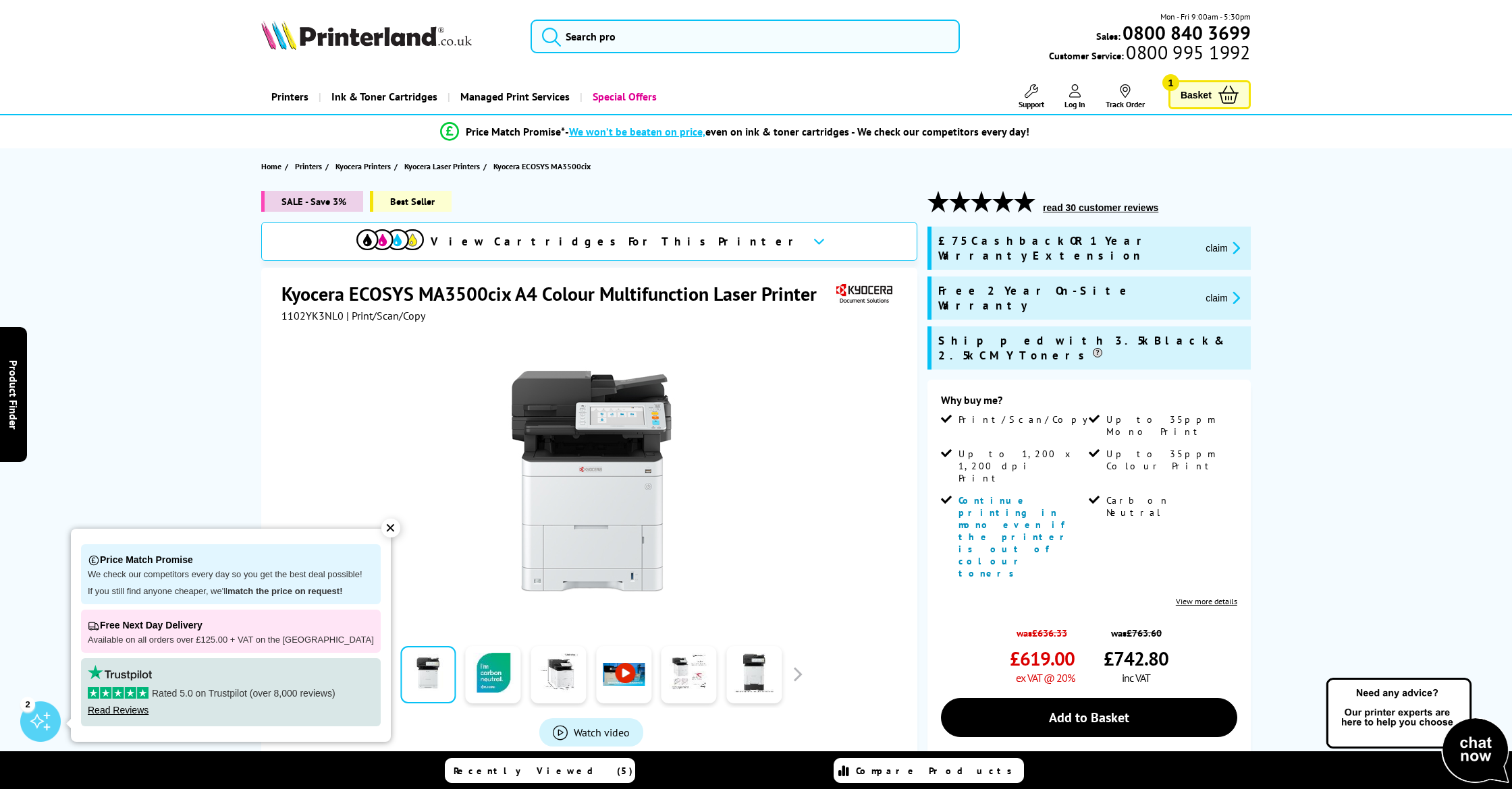
click at [1197, 93] on span "Basket" at bounding box center [1196, 95] width 31 height 18
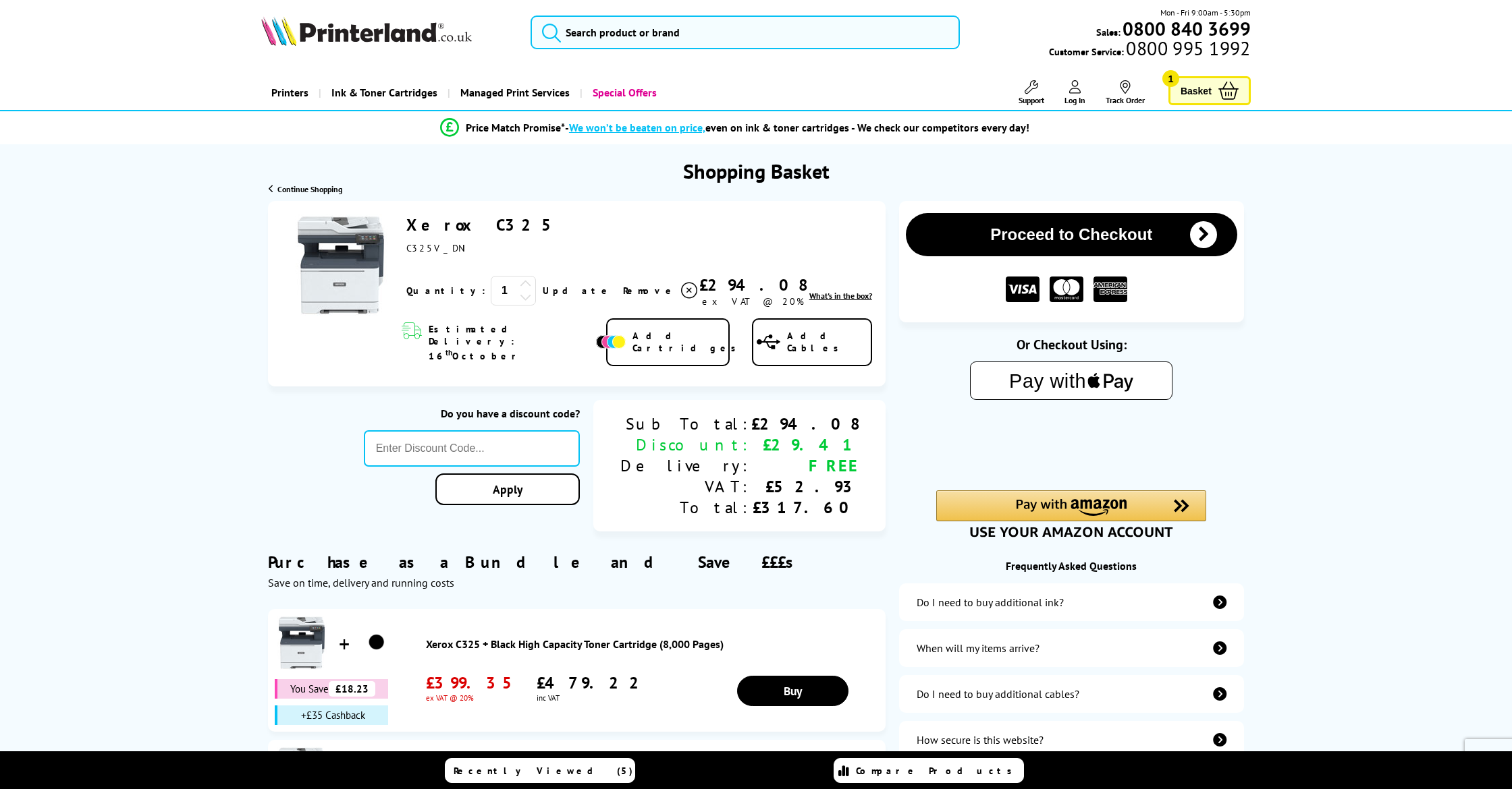
click at [424, 227] on link "Xerox C325" at bounding box center [484, 224] width 156 height 21
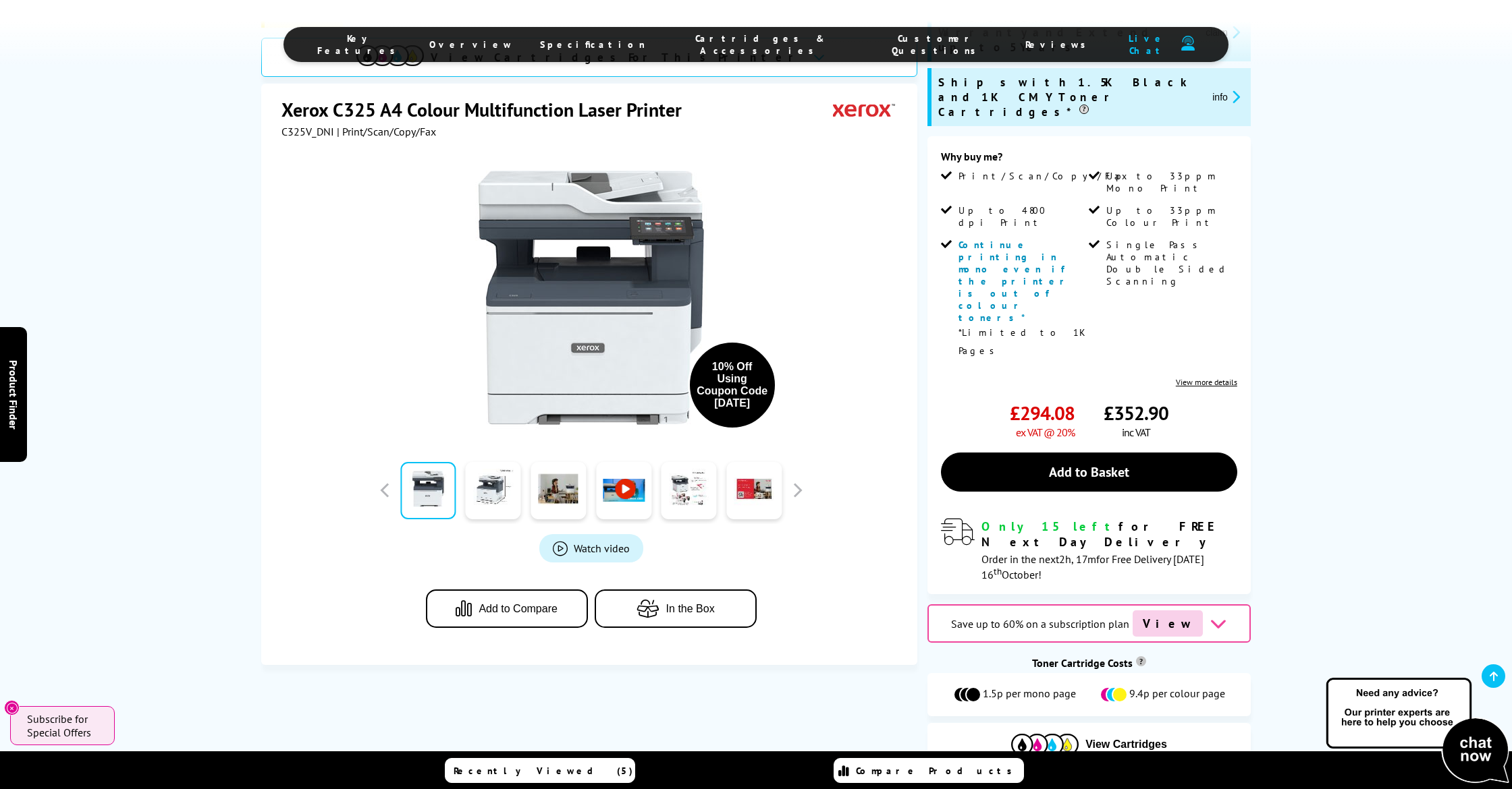
scroll to position [304, 0]
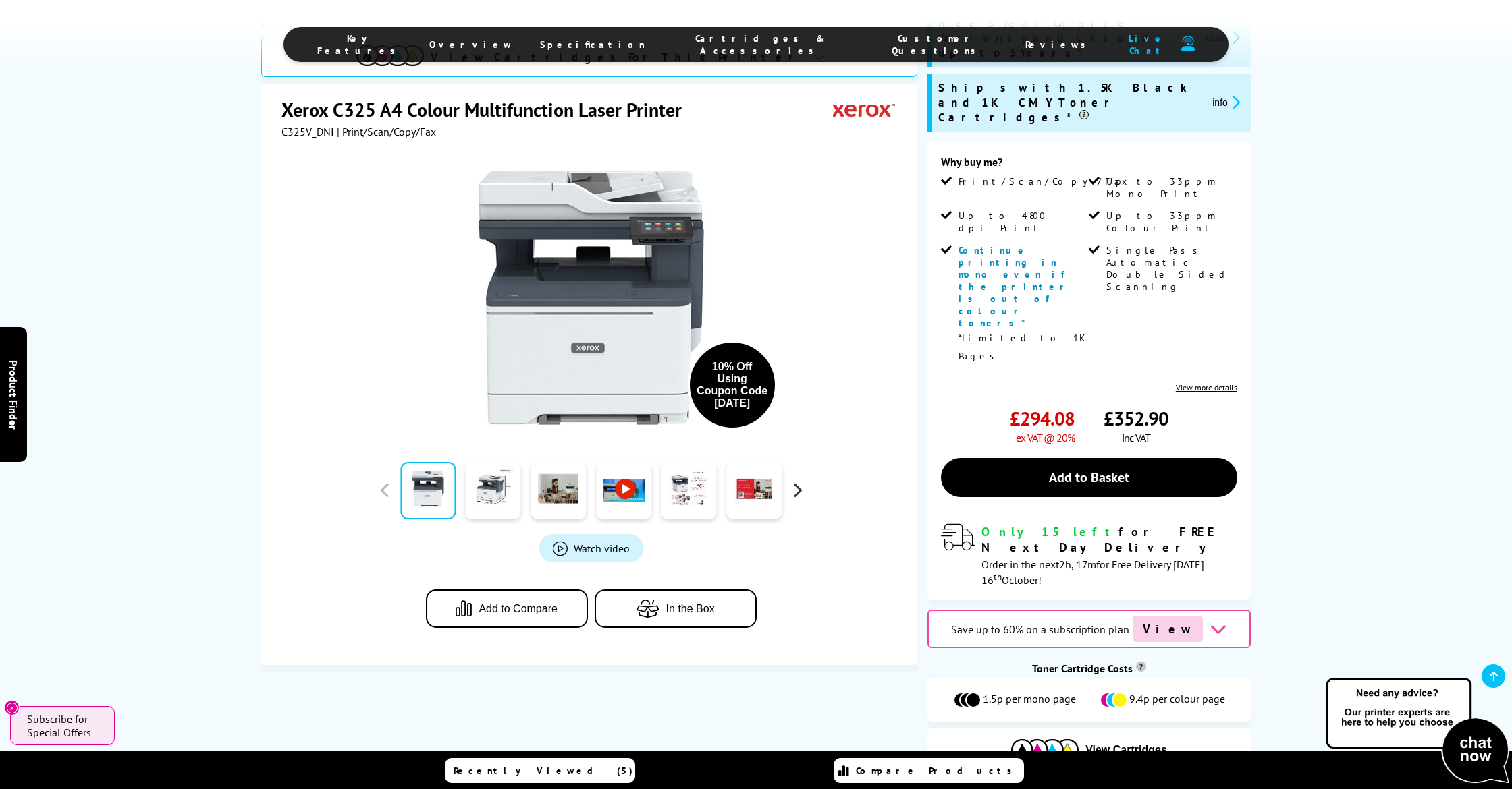
click at [798, 480] on button "button" at bounding box center [797, 490] width 20 height 20
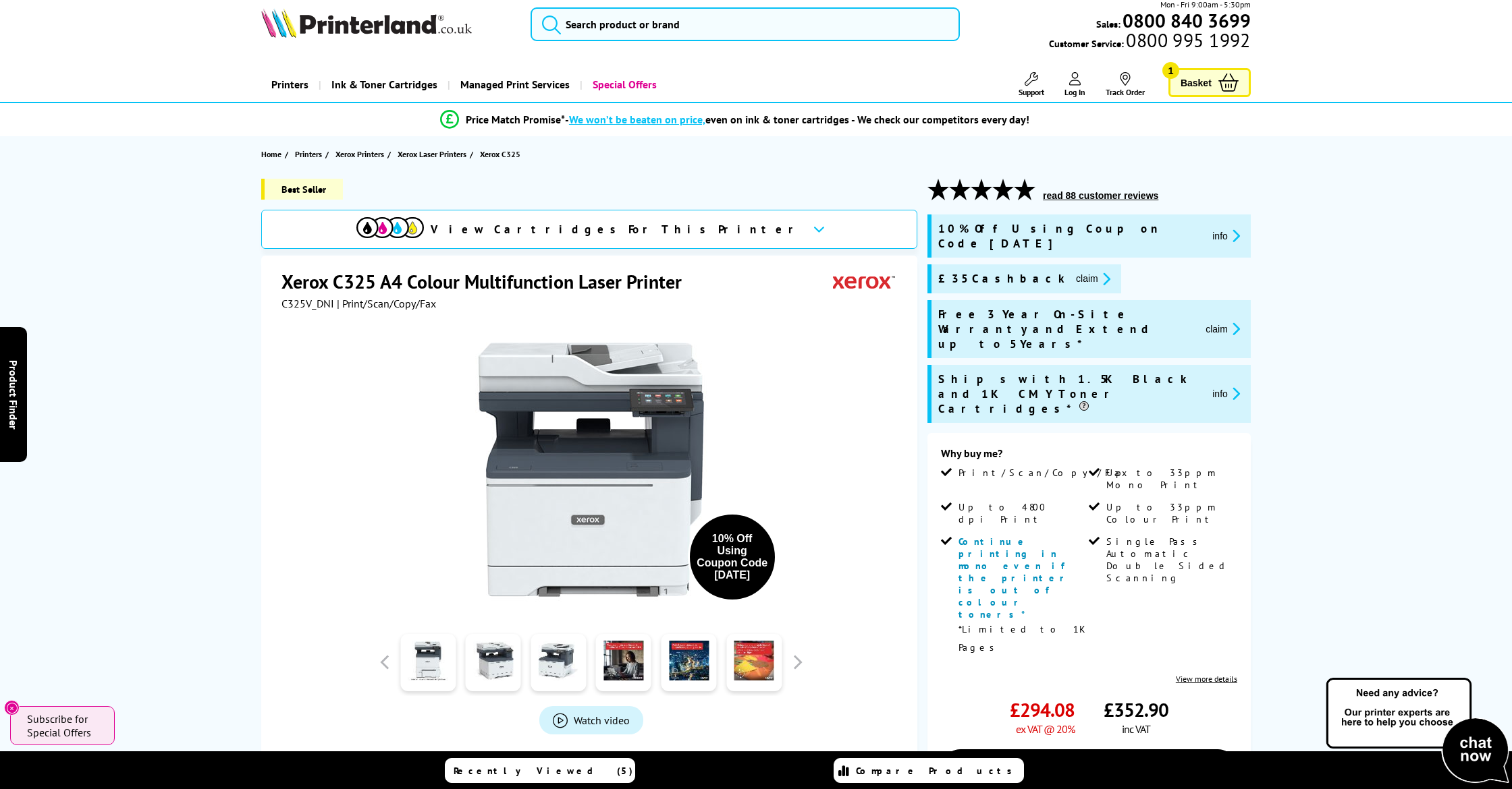
scroll to position [13, 0]
click at [1020, 371] on span "Ships with 1.5K Black and 1K CMY Toner Cartridges*" at bounding box center [1069, 393] width 263 height 44
drag, startPoint x: 374, startPoint y: 266, endPoint x: 427, endPoint y: 244, distance: 57.4
click at [374, 264] on div "Xerox C325 A4 Colour Multifunction Laser Printer C325V_DNI | Print/Scan/Copy/Fa…" at bounding box center [589, 545] width 656 height 581
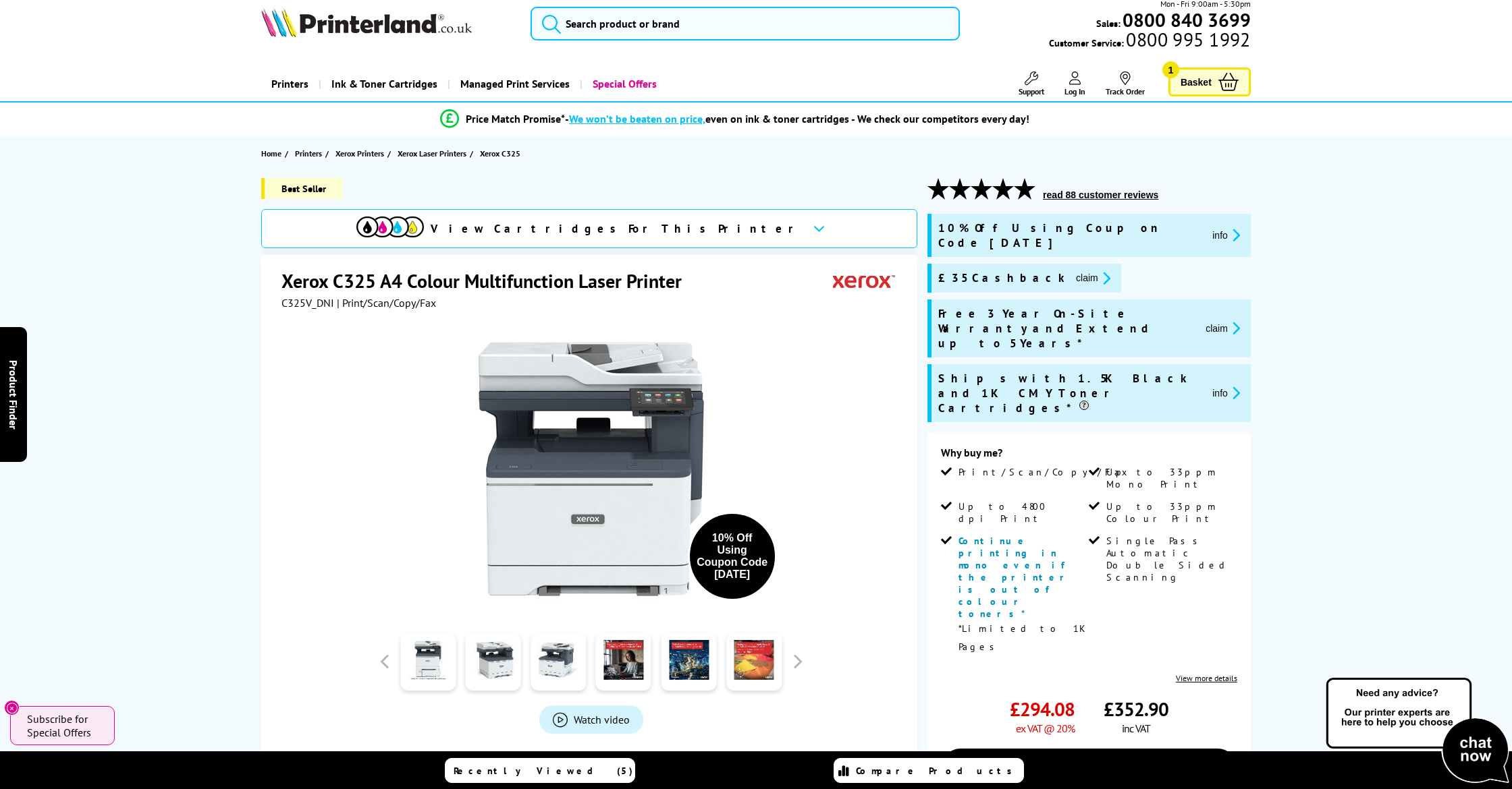
click at [15, 704] on icon "Close" at bounding box center [12, 708] width 11 height 11
drag, startPoint x: 330, startPoint y: 281, endPoint x: 264, endPoint y: 280, distance: 66.0
click at [264, 280] on div "Xerox C325 A4 Colour Multifunction Laser Printer C325V_DNI | Print/Scan/Copy/Fa…" at bounding box center [589, 545] width 656 height 581
copy h1 "Xerox"
click at [592, 20] on input "search" at bounding box center [745, 23] width 429 height 33
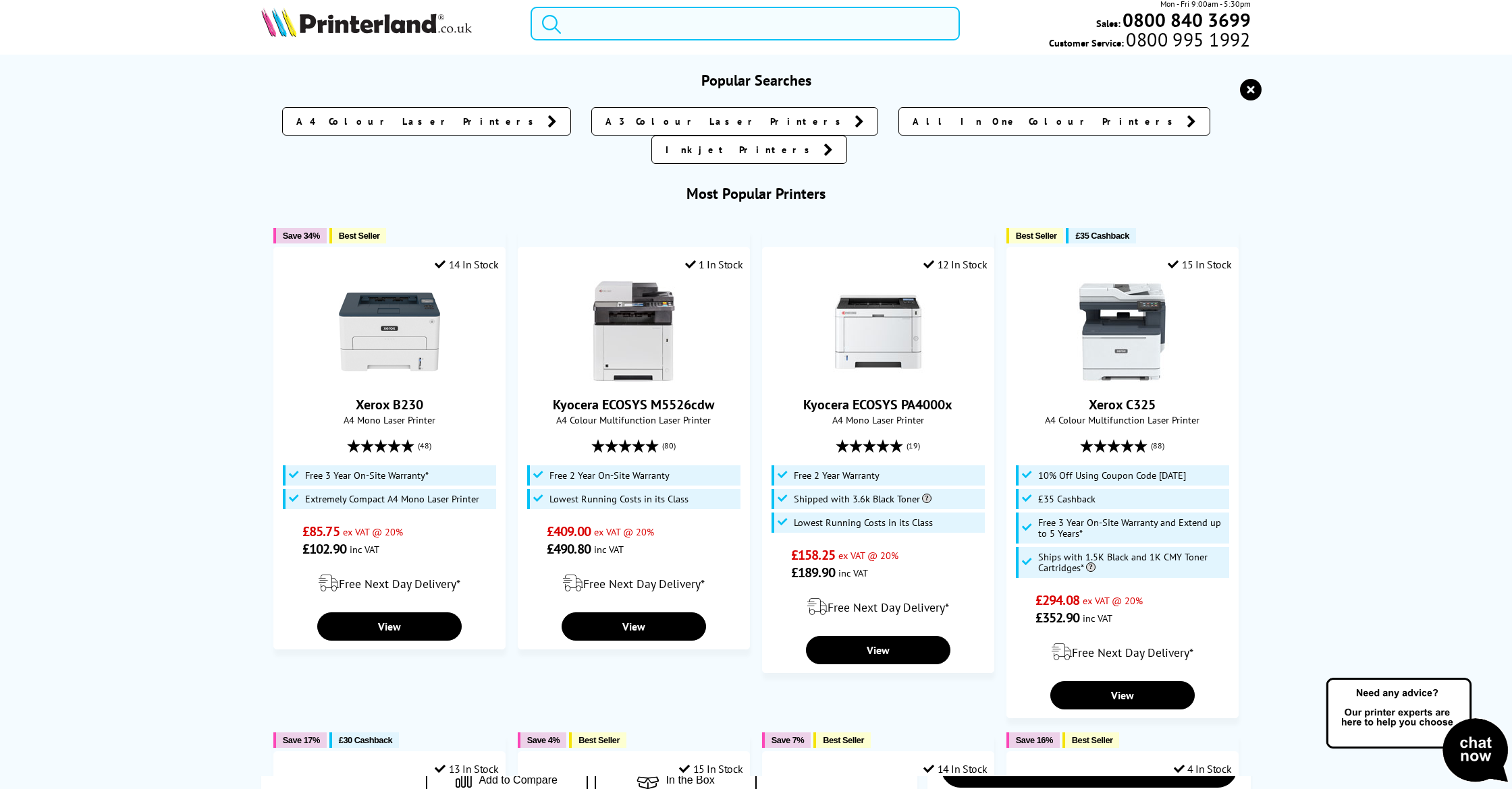
paste input "Xerox"
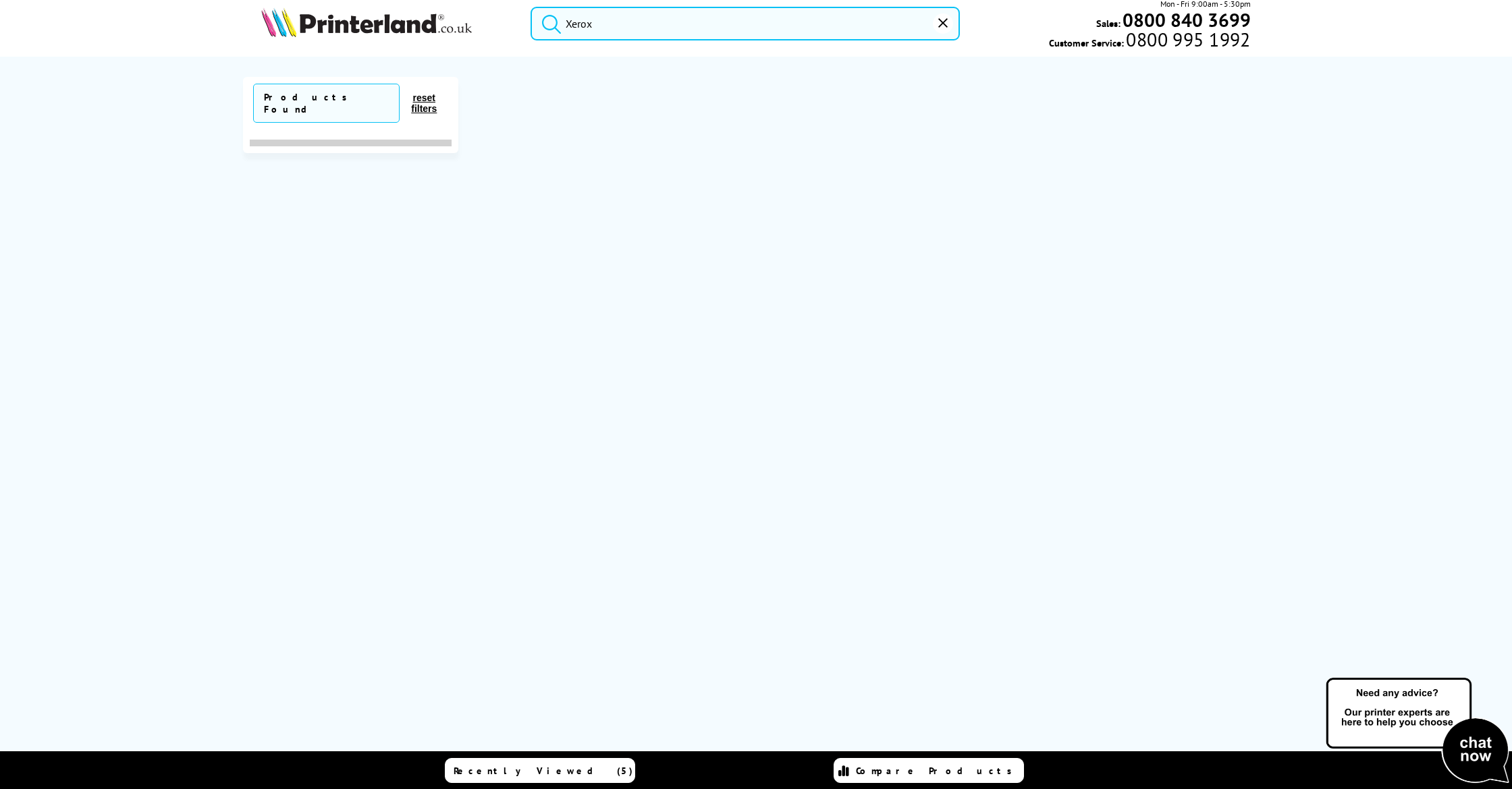
scroll to position [0, 0]
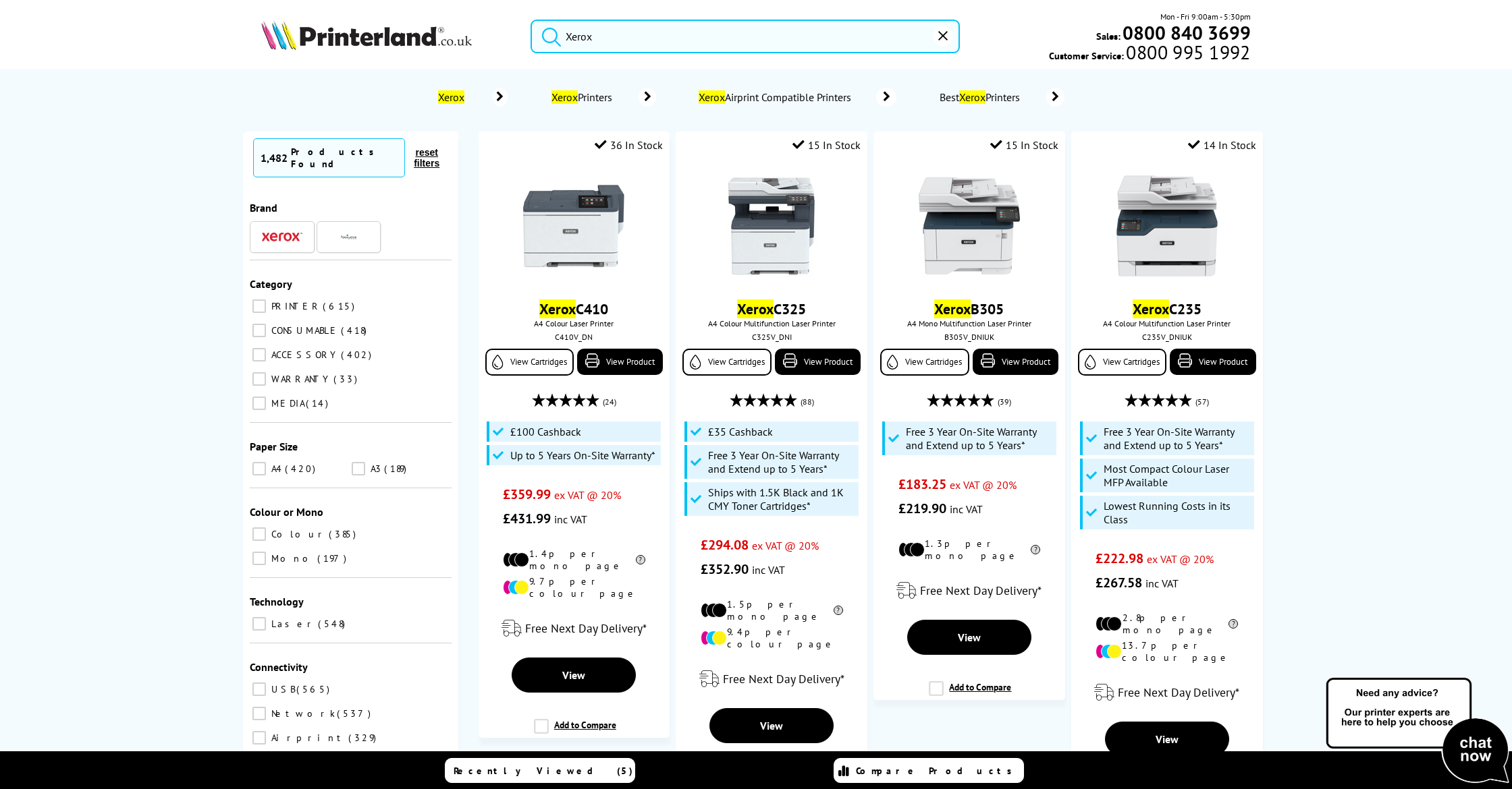
type input "Xerox"
click at [328, 40] on img at bounding box center [366, 35] width 210 height 30
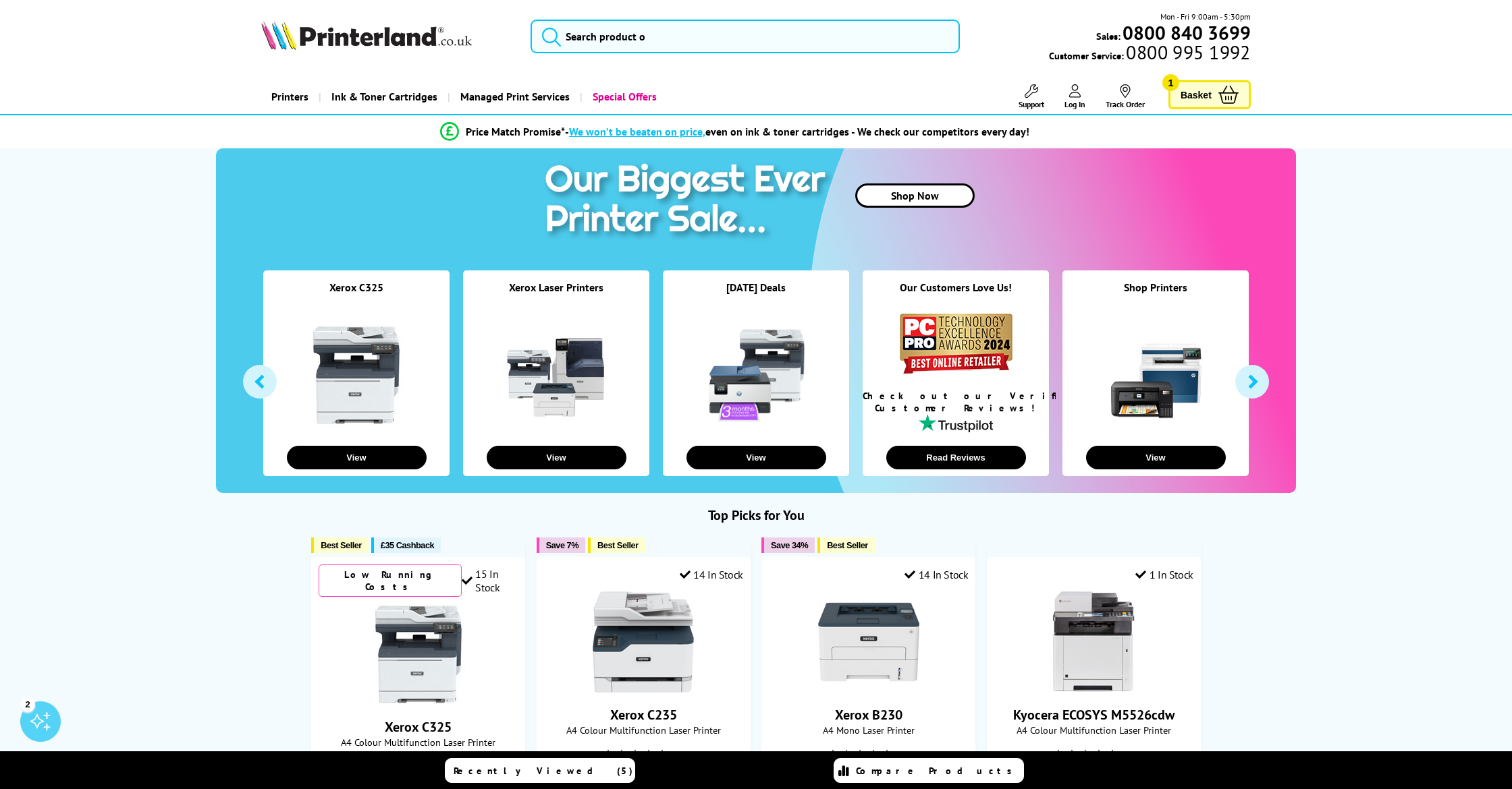
click at [1190, 95] on span "Basket" at bounding box center [1196, 95] width 31 height 18
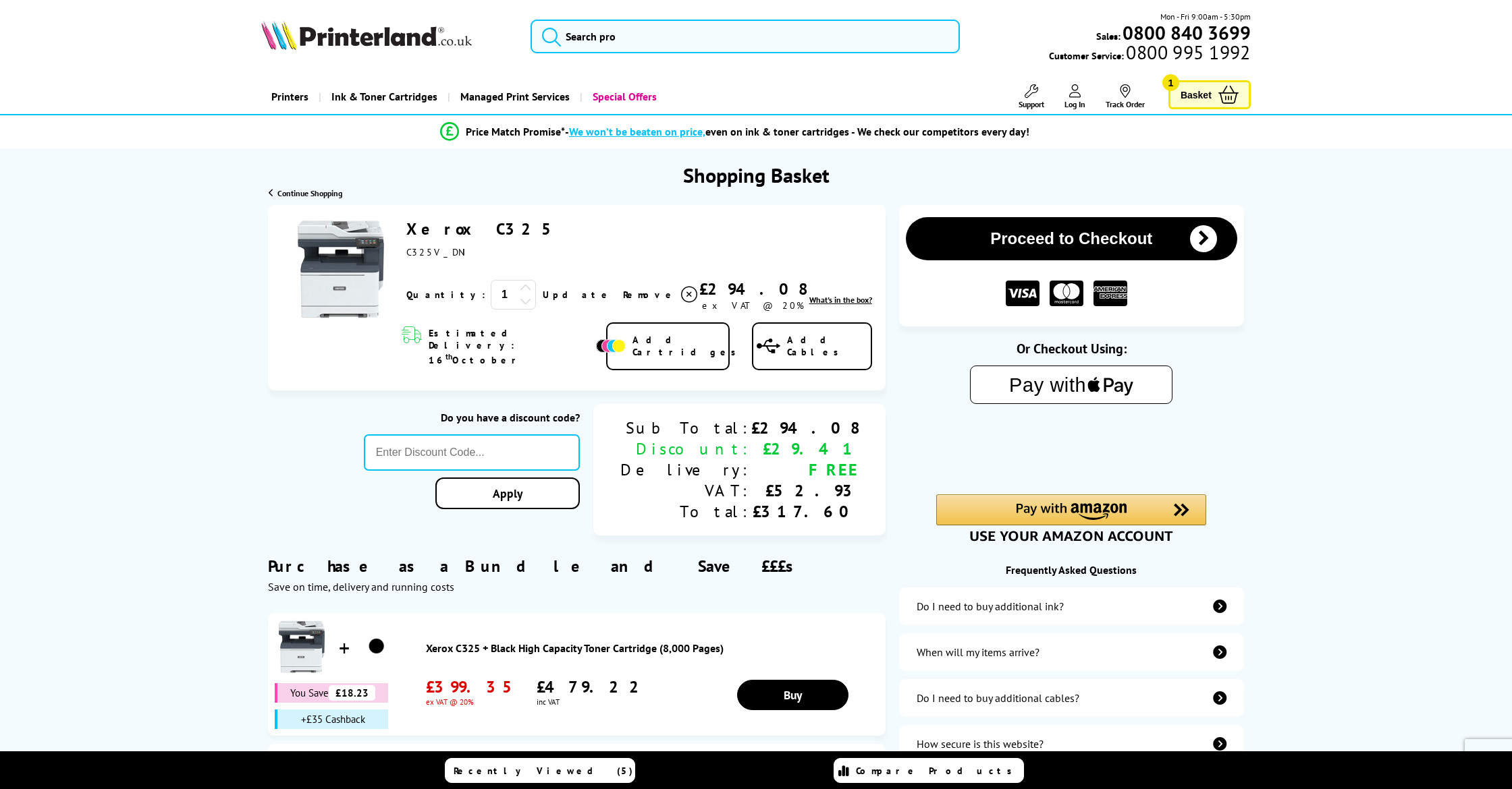
click at [421, 228] on link "Xerox C325" at bounding box center [484, 229] width 156 height 21
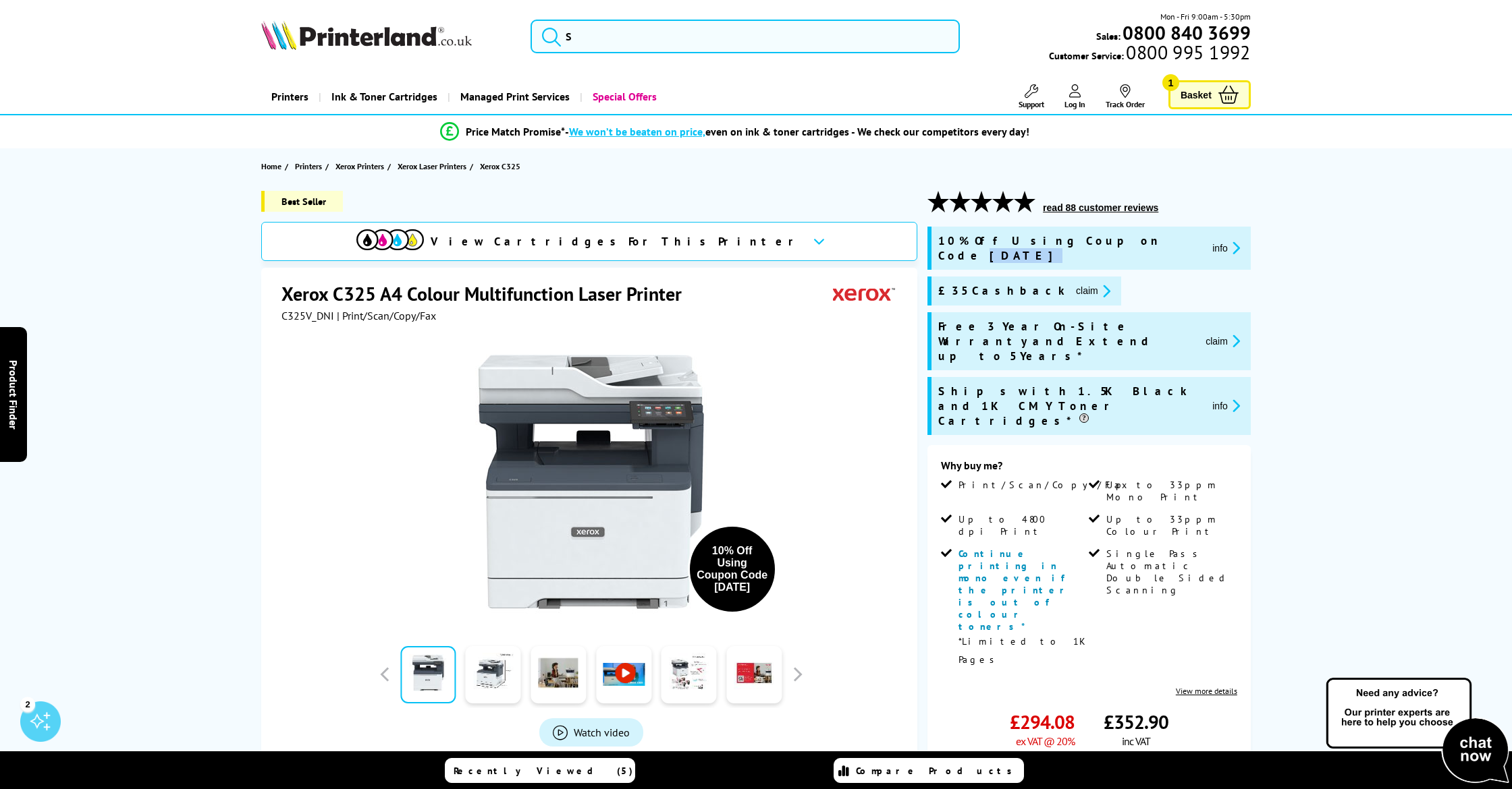
drag, startPoint x: 1113, startPoint y: 237, endPoint x: 1078, endPoint y: 242, distance: 35.4
click at [1078, 242] on div "10% Off Using Coupon Code OCT10 info" at bounding box center [1091, 249] width 305 height 30
copy div "OCT10"
click at [1181, 93] on span "Basket" at bounding box center [1196, 95] width 31 height 18
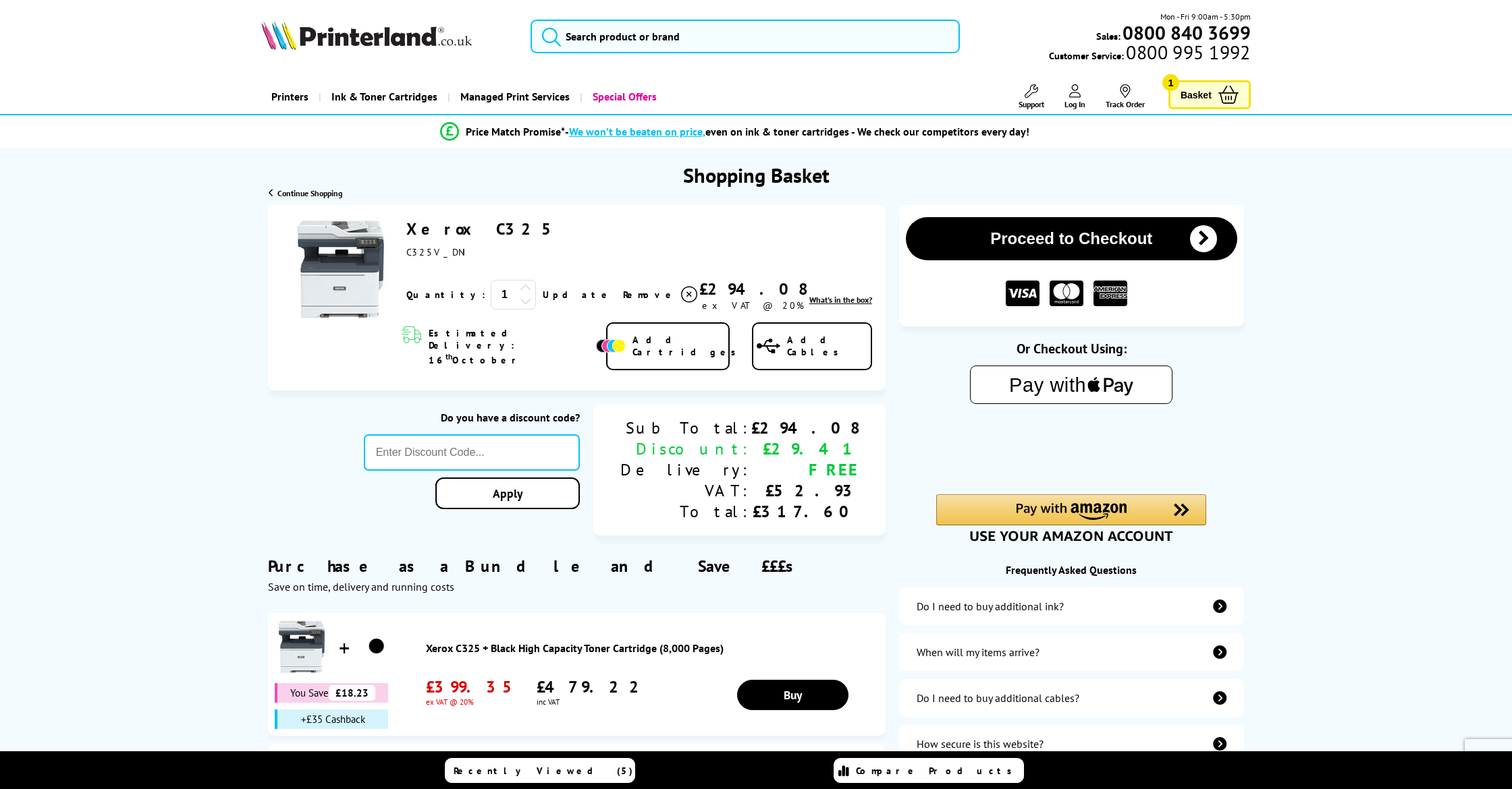
click at [1028, 246] on button "Proceed to Checkout" at bounding box center [1071, 239] width 331 height 43
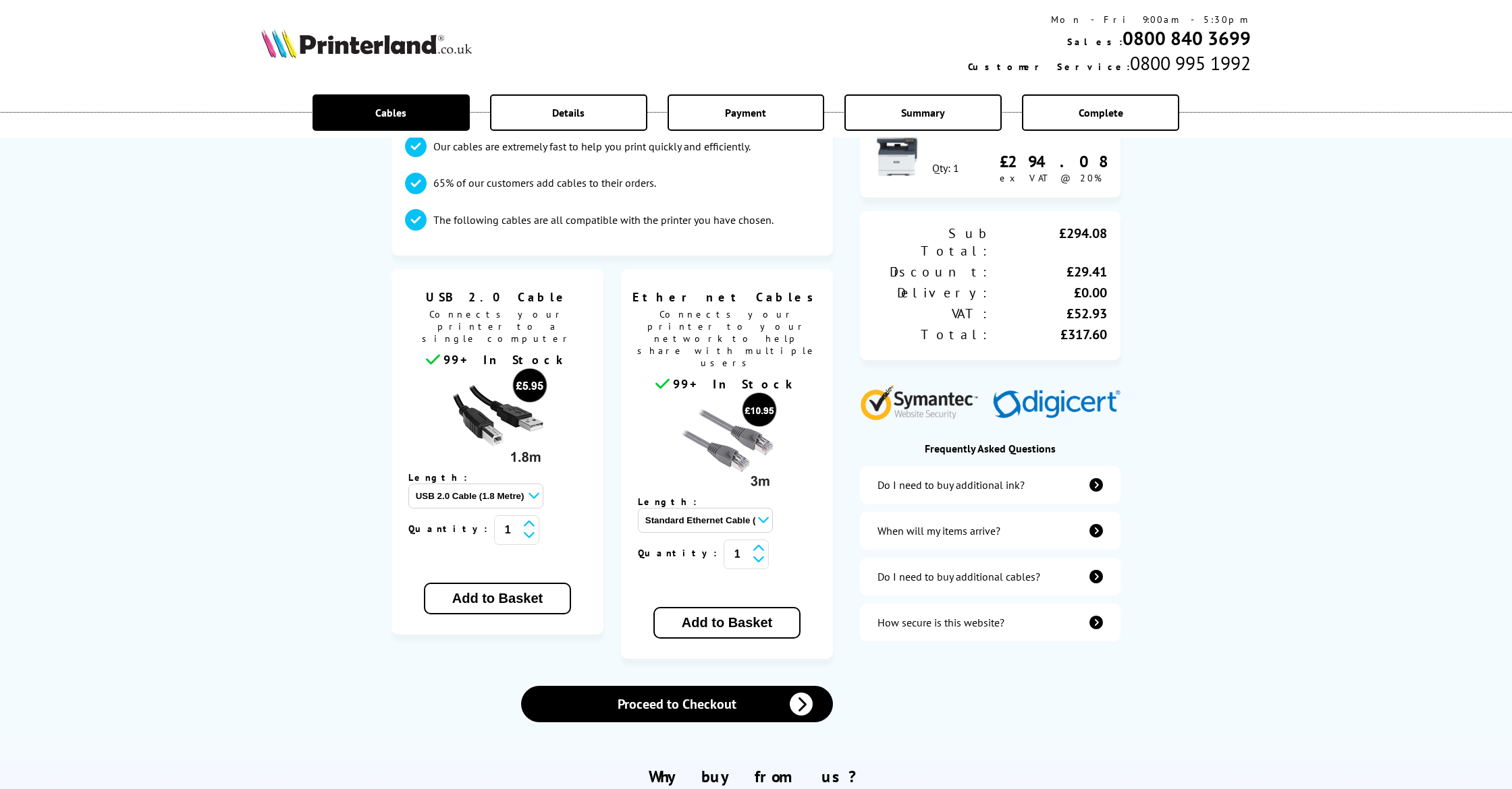
scroll to position [147, 0]
click at [506, 583] on button "Add to Basket" at bounding box center [497, 599] width 147 height 32
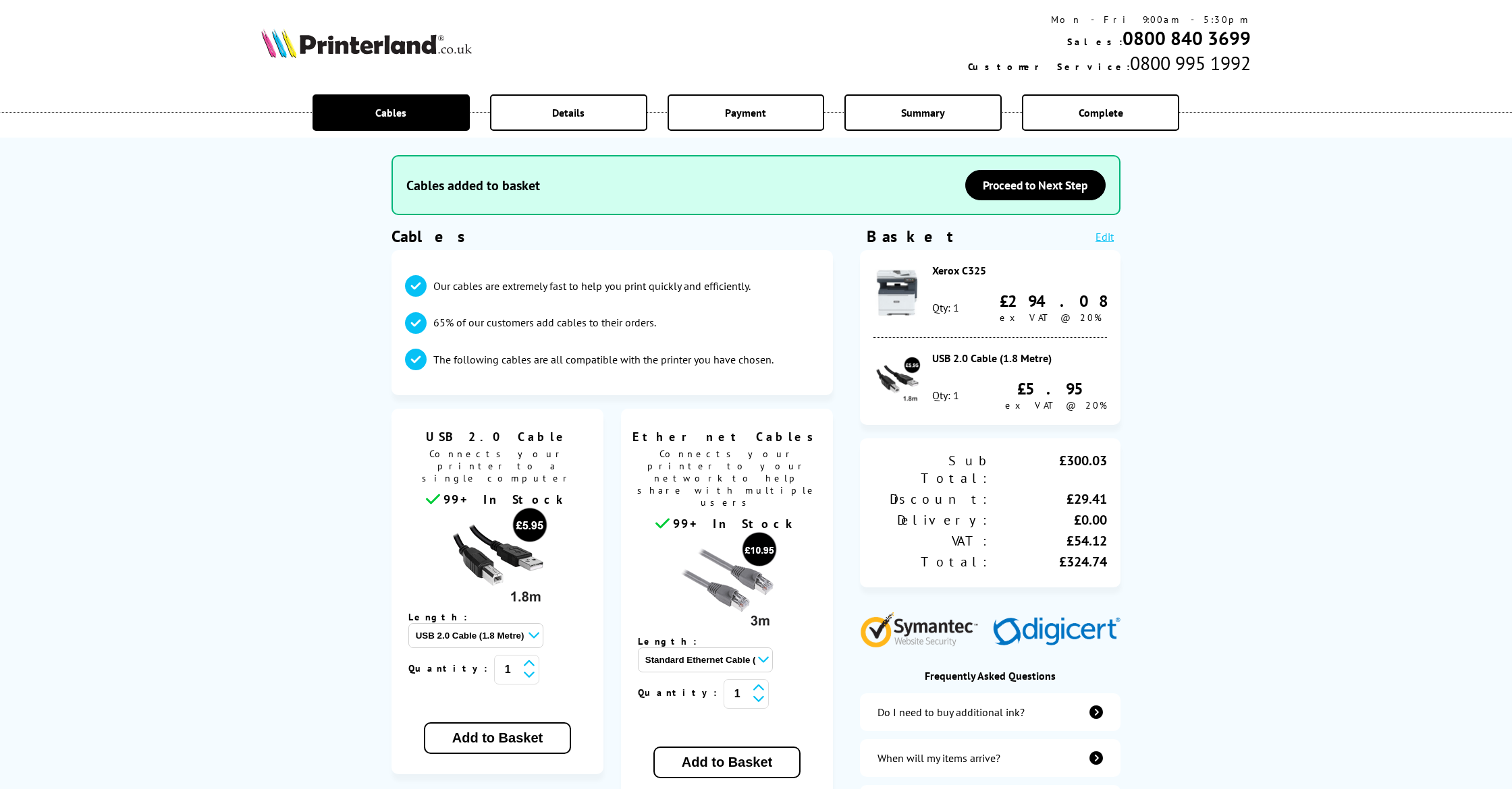
scroll to position [0, 0]
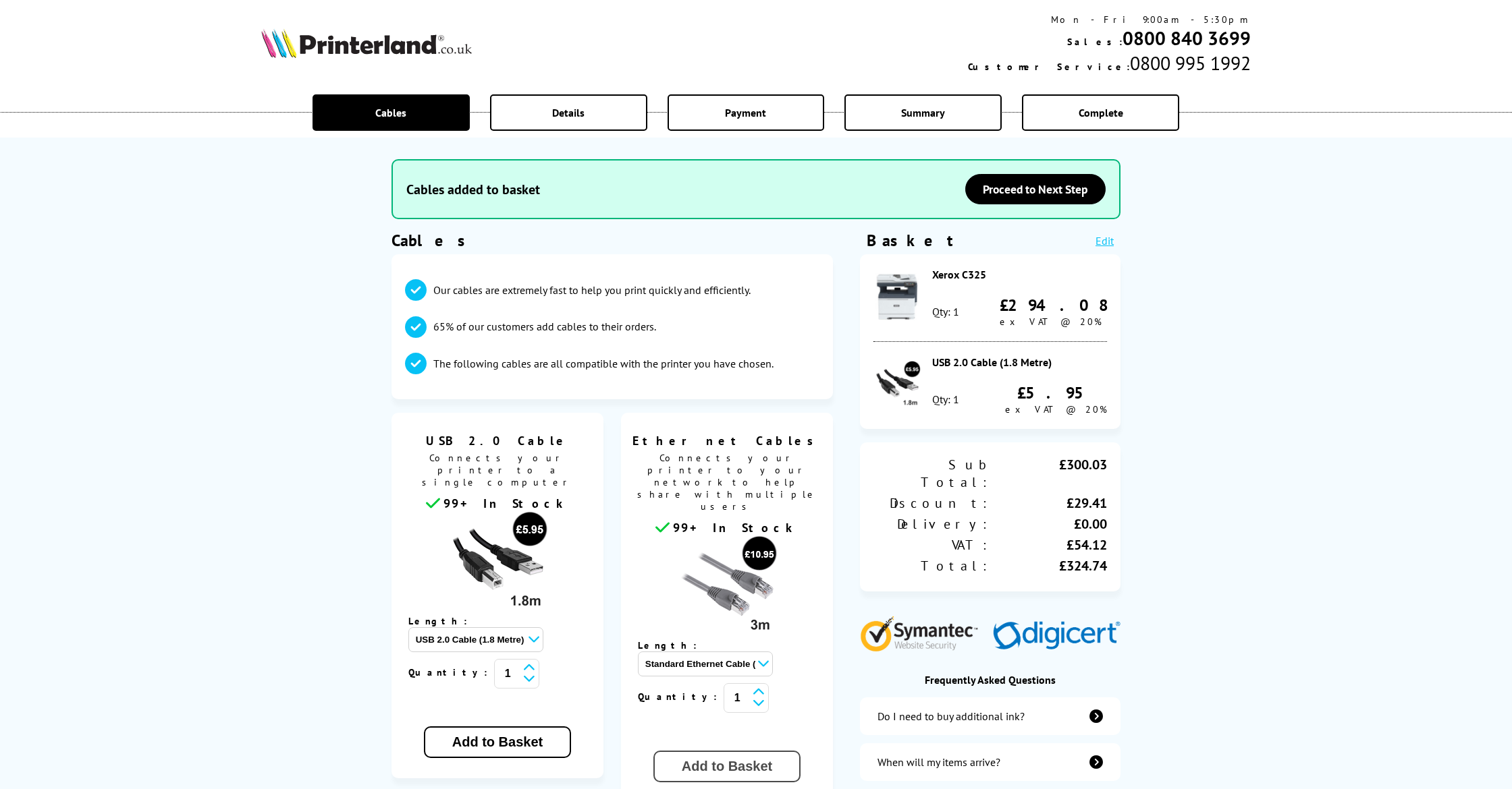
click at [706, 751] on button "Add to Basket" at bounding box center [727, 766] width 147 height 32
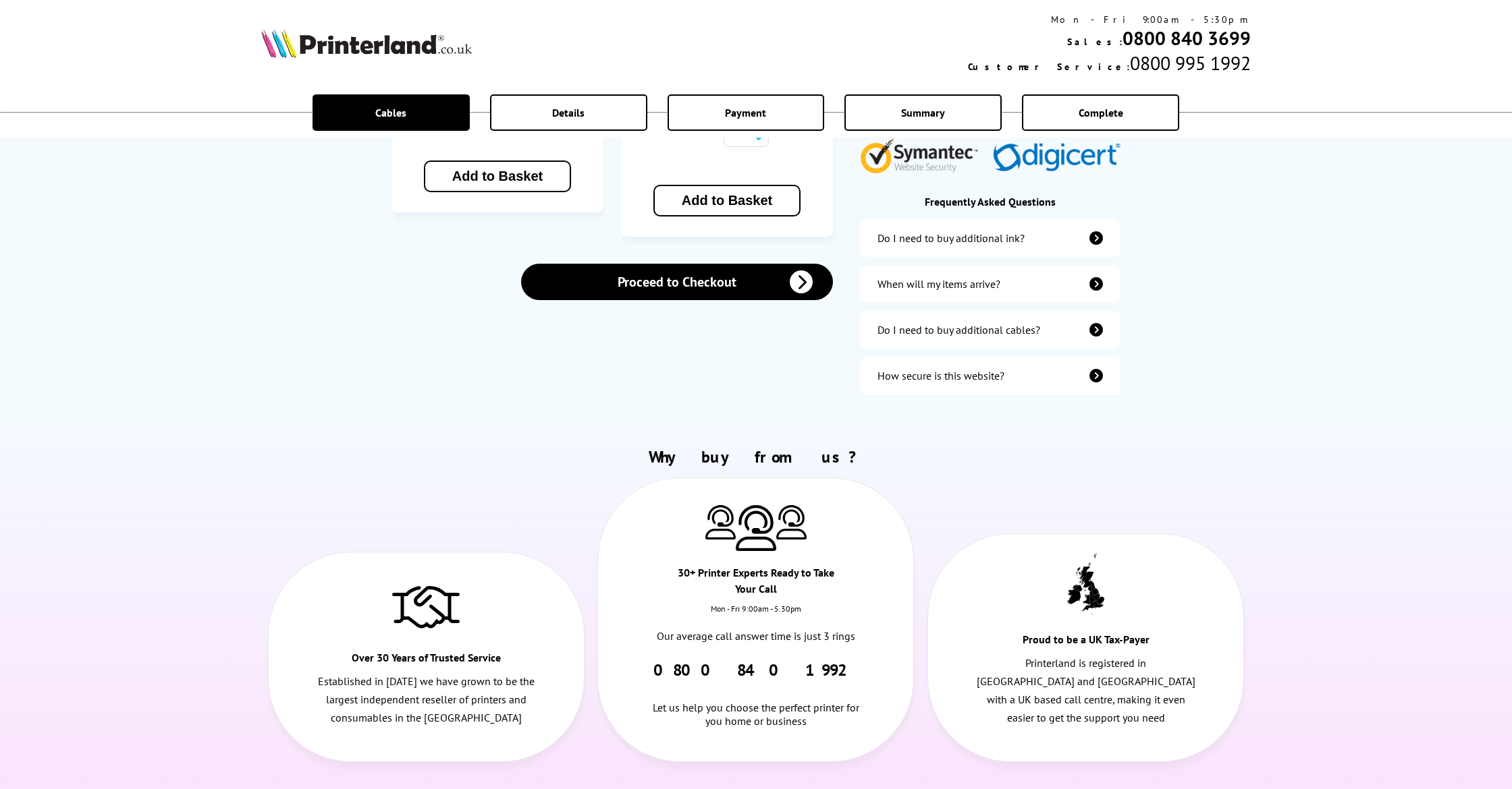
scroll to position [567, 0]
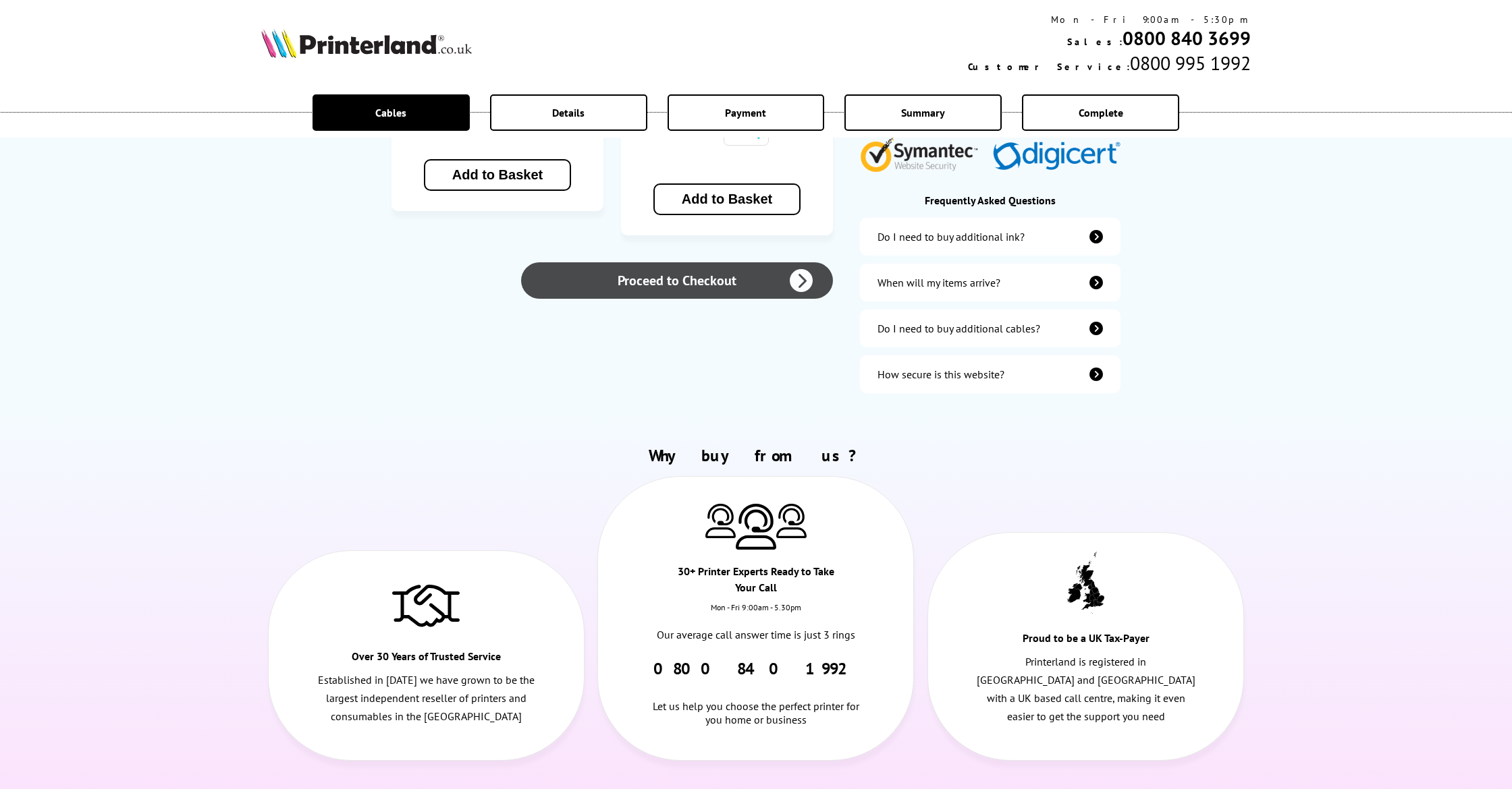
click at [701, 263] on link "Proceed to Checkout" at bounding box center [677, 281] width 312 height 37
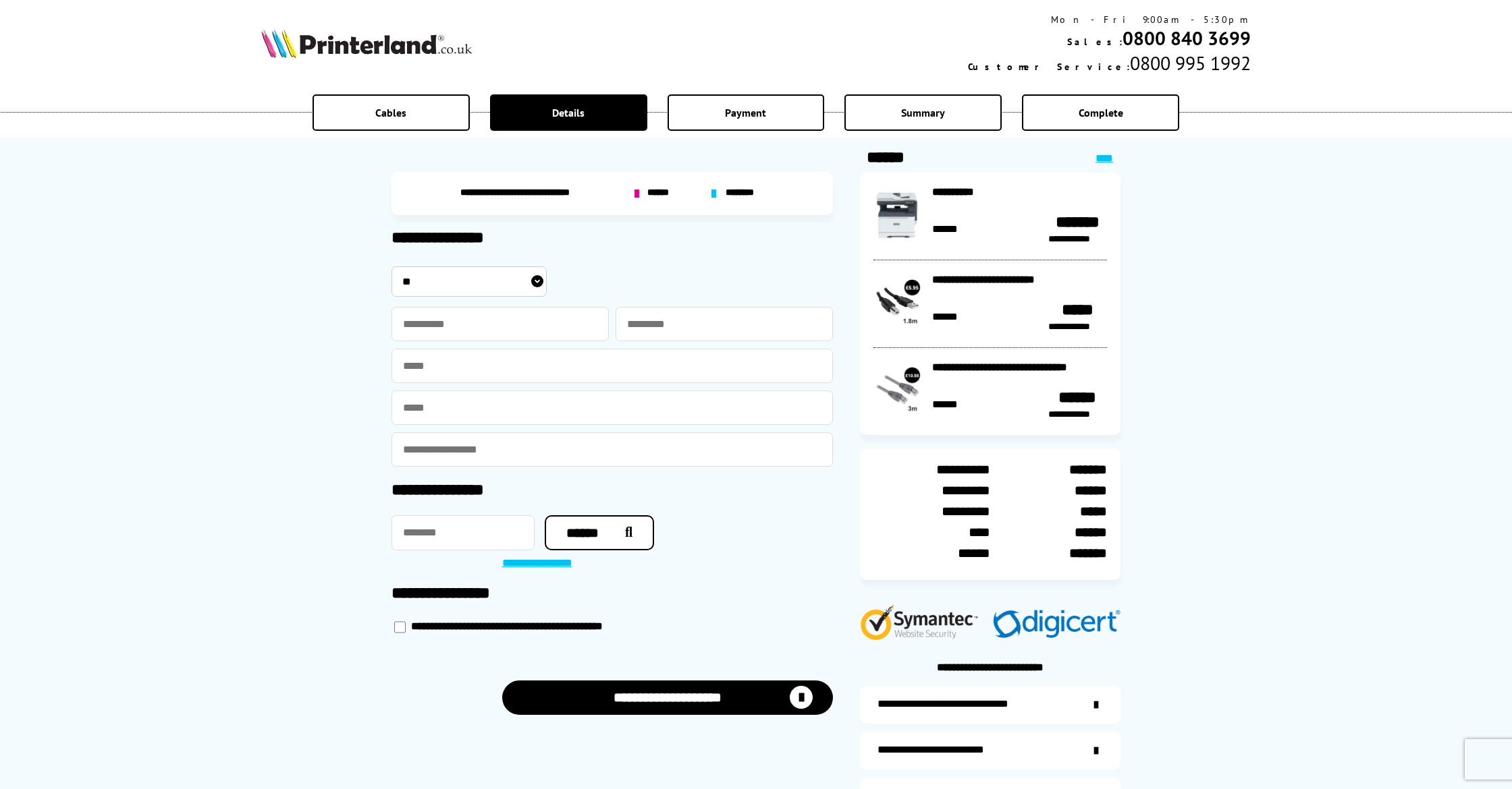
click at [334, 50] on img at bounding box center [366, 43] width 210 height 30
click at [337, 52] on img at bounding box center [366, 43] width 210 height 30
click at [289, 42] on img at bounding box center [366, 43] width 210 height 30
click at [280, 42] on img at bounding box center [366, 43] width 210 height 30
click at [373, 55] on img at bounding box center [366, 43] width 210 height 30
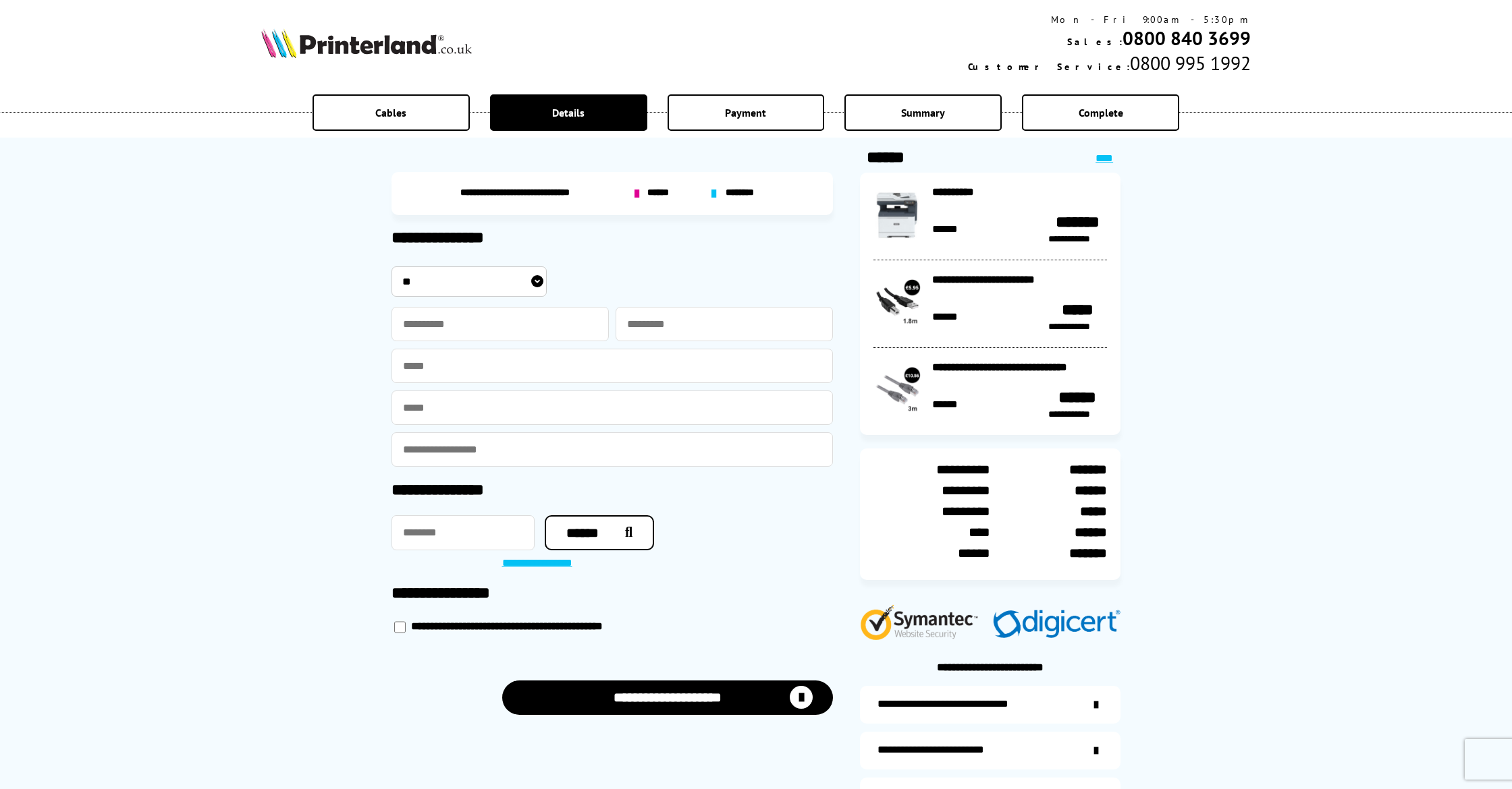
click at [371, 54] on img at bounding box center [366, 43] width 210 height 30
click at [370, 55] on img at bounding box center [366, 43] width 210 height 30
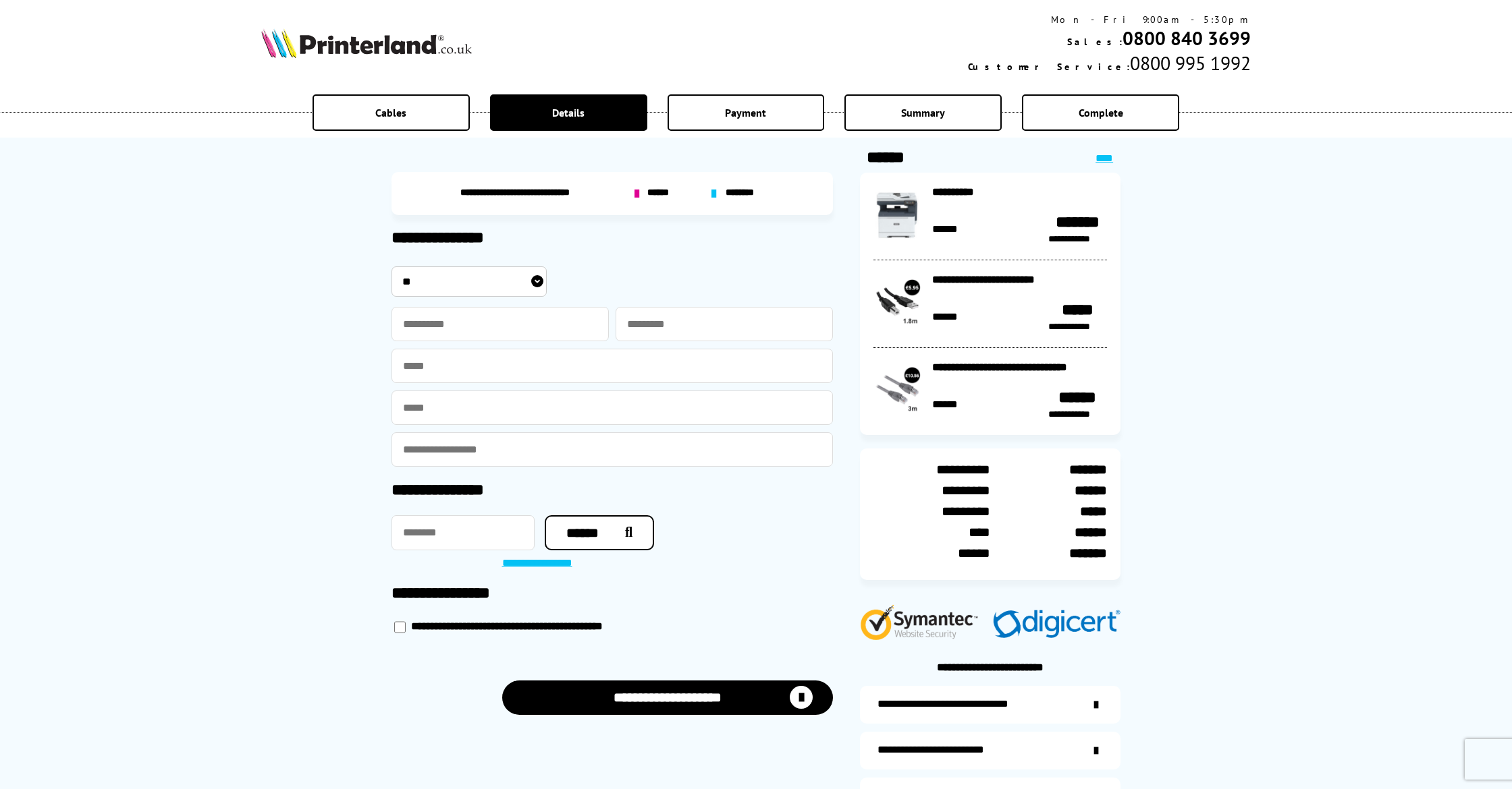
click at [370, 55] on img at bounding box center [366, 43] width 210 height 30
click at [285, 44] on img at bounding box center [366, 43] width 210 height 30
click at [340, 53] on img at bounding box center [366, 43] width 210 height 30
click at [372, 38] on img at bounding box center [366, 43] width 210 height 30
